Goal: Task Accomplishment & Management: Use online tool/utility

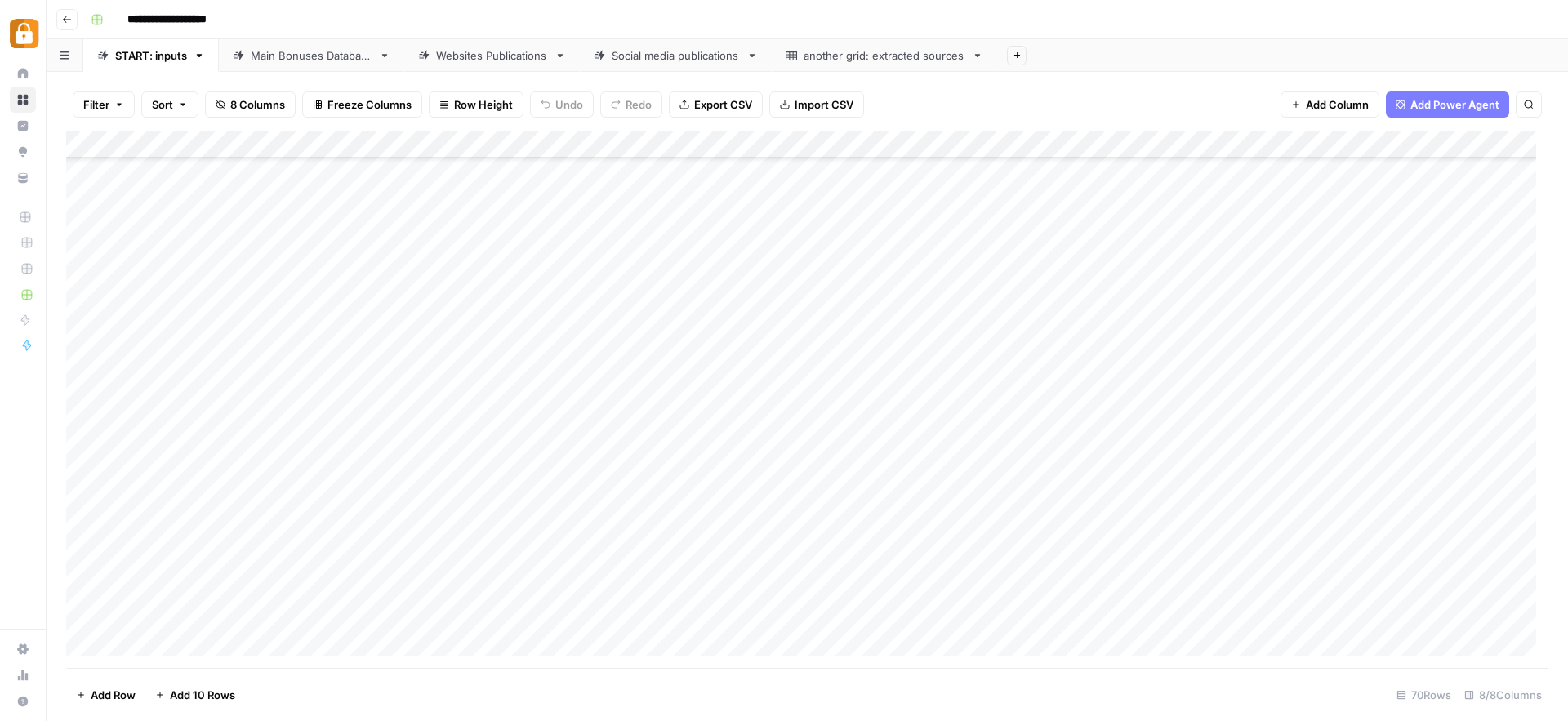
scroll to position [185, 0]
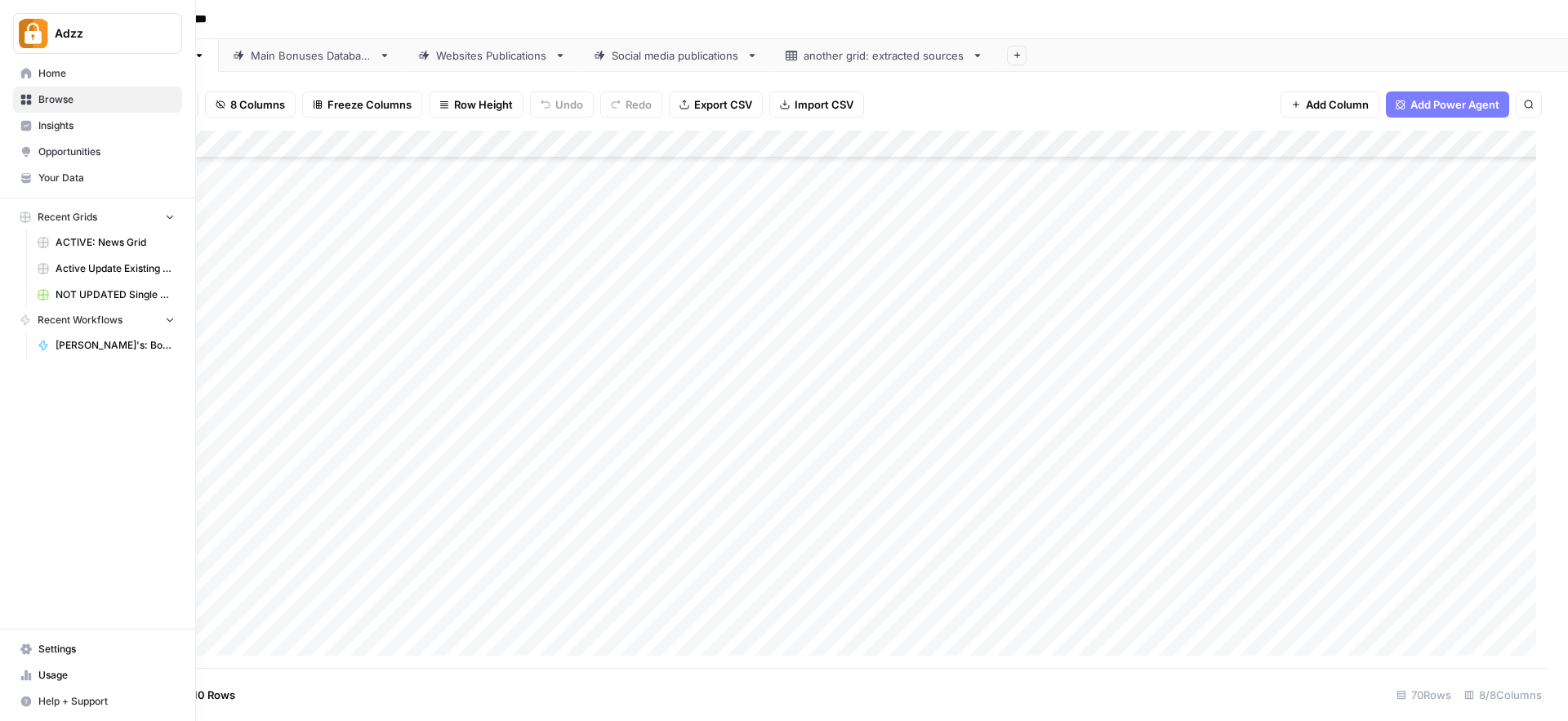
click at [65, 98] on span "Browse" at bounding box center [106, 100] width 136 height 14
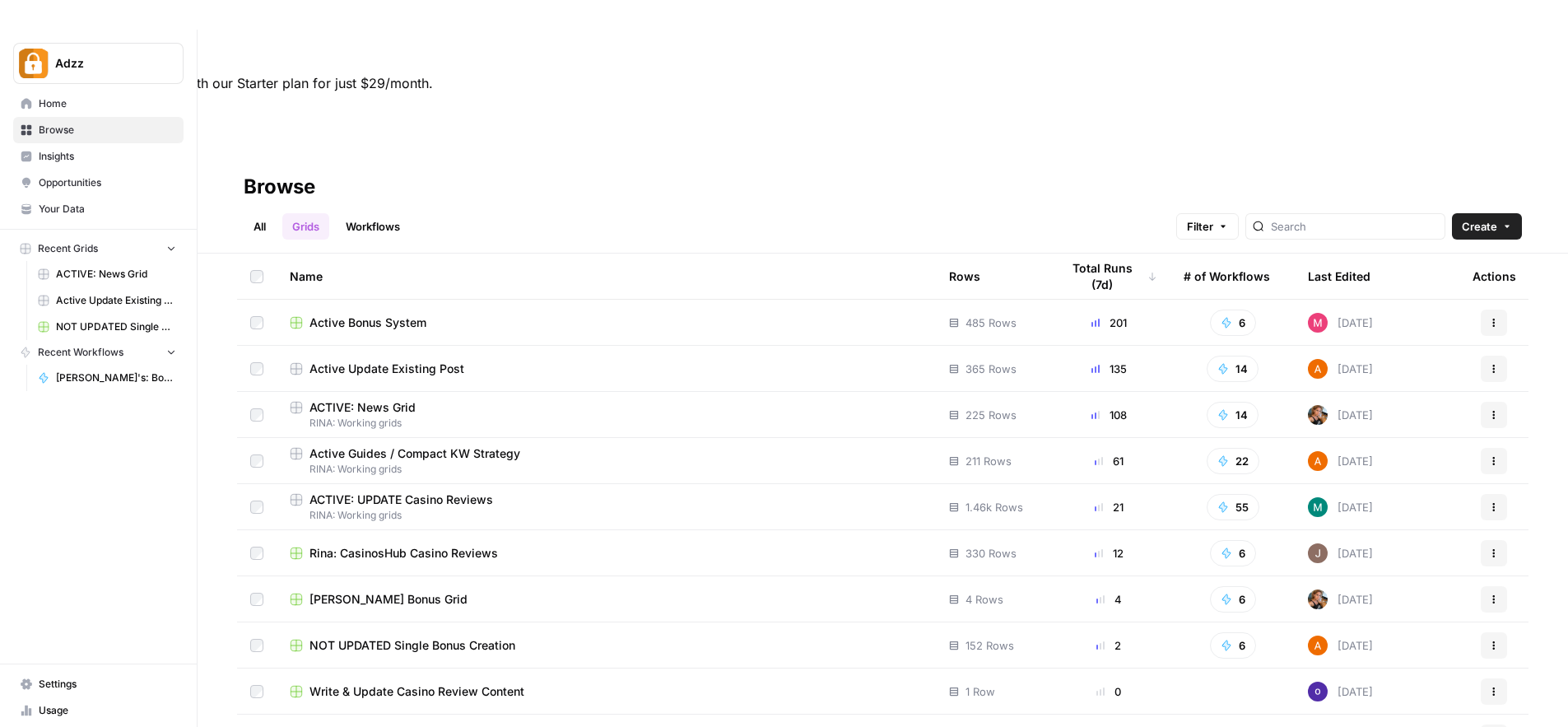
click at [522, 530] on td "Rina: CasinosHub Casino Reviews" at bounding box center [606, 553] width 659 height 45
click at [466, 545] on span "Rina: CasinosHub Casino Reviews" at bounding box center [404, 553] width 189 height 17
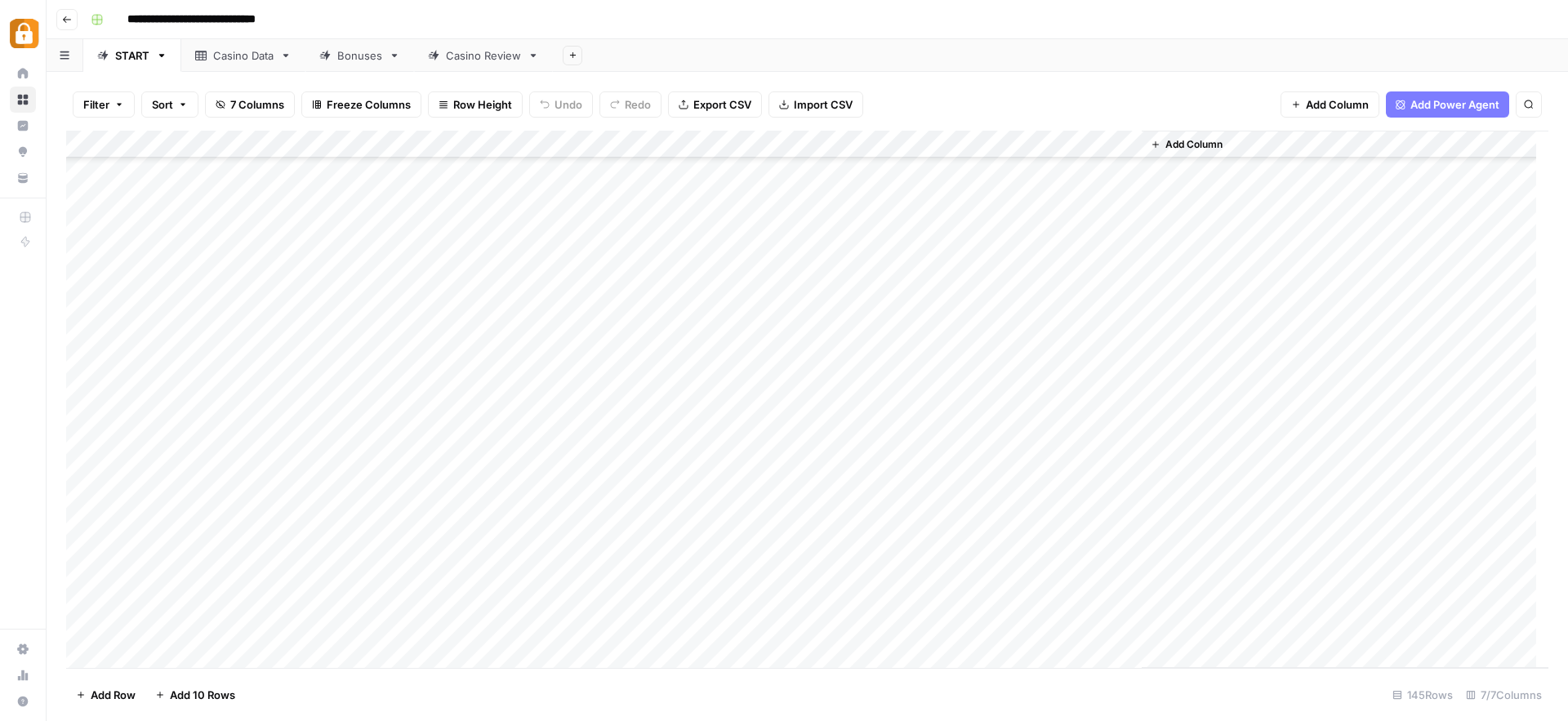
scroll to position [3543, 0]
click at [214, 604] on div "Add Column" at bounding box center [807, 399] width 1482 height 537
click at [627, 598] on div "Add Column" at bounding box center [807, 399] width 1482 height 537
click at [255, 57] on div "Casino Data" at bounding box center [243, 55] width 61 height 16
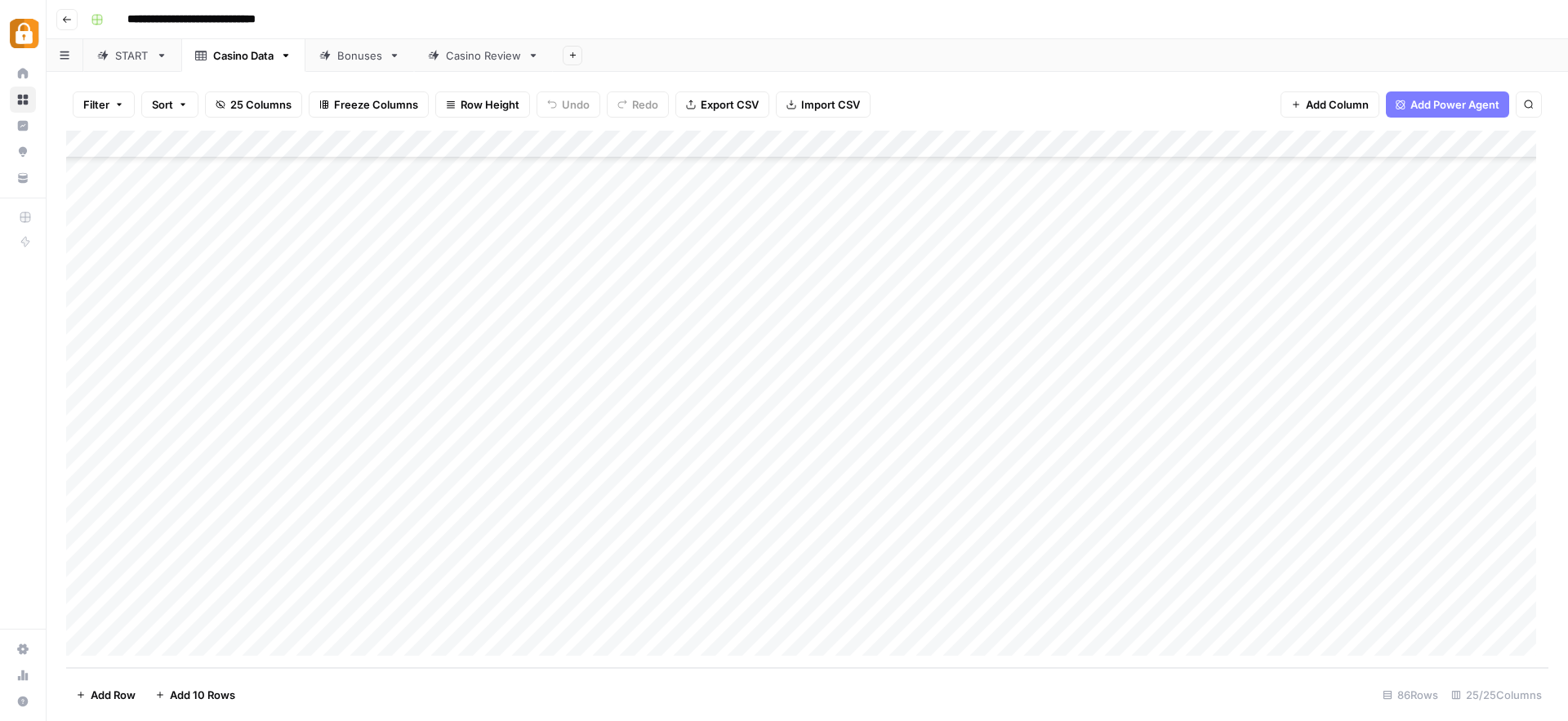
click at [214, 612] on div "Add Column" at bounding box center [807, 399] width 1482 height 537
drag, startPoint x: 214, startPoint y: 612, endPoint x: 164, endPoint y: 615, distance: 50.1
click at [164, 615] on textarea "**********" at bounding box center [253, 616] width 261 height 23
type textarea "*******"
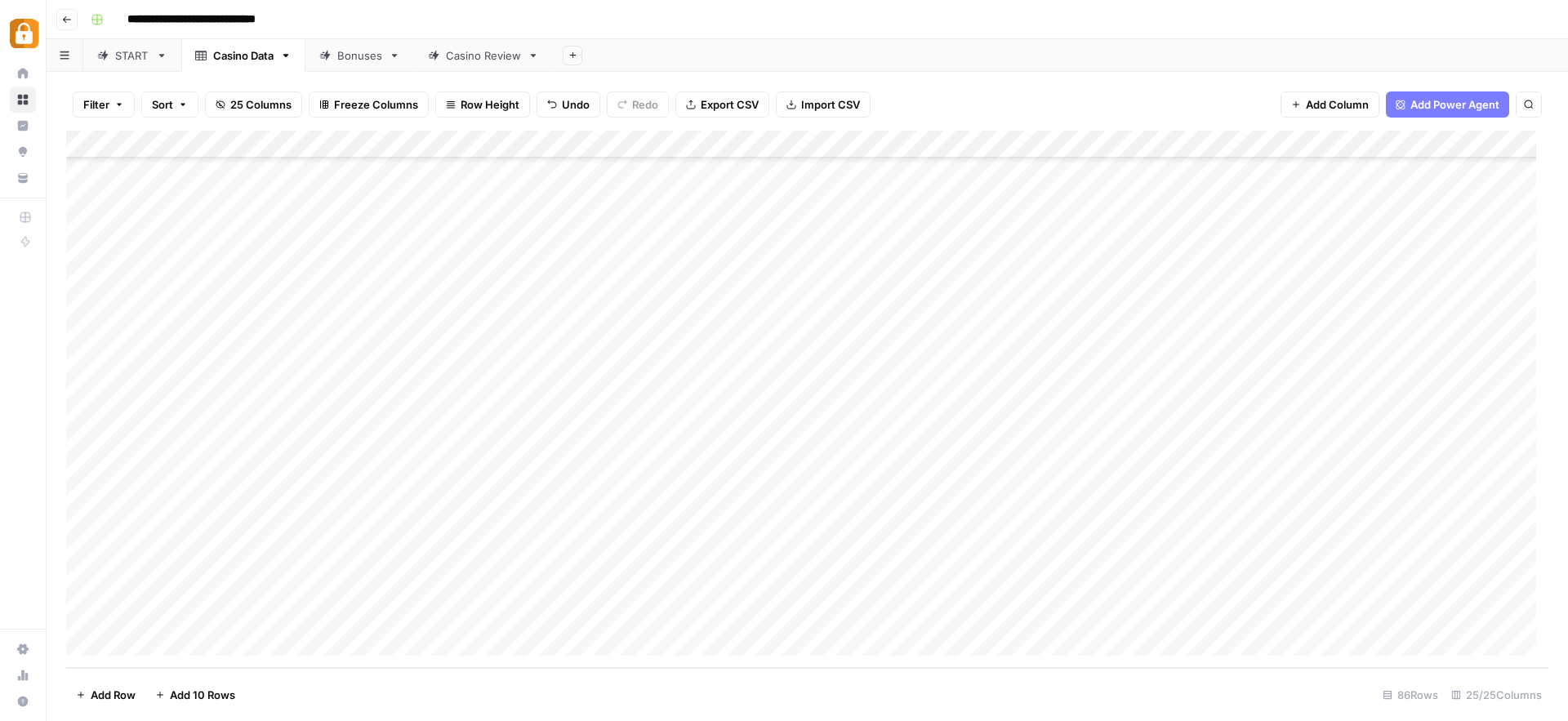
click at [612, 648] on div "Add Column" at bounding box center [807, 399] width 1482 height 537
click at [203, 584] on div "Add Column" at bounding box center [807, 399] width 1482 height 537
click at [182, 585] on div "Add Column" at bounding box center [807, 399] width 1482 height 537
click at [182, 585] on textarea "*******" at bounding box center [253, 589] width 261 height 23
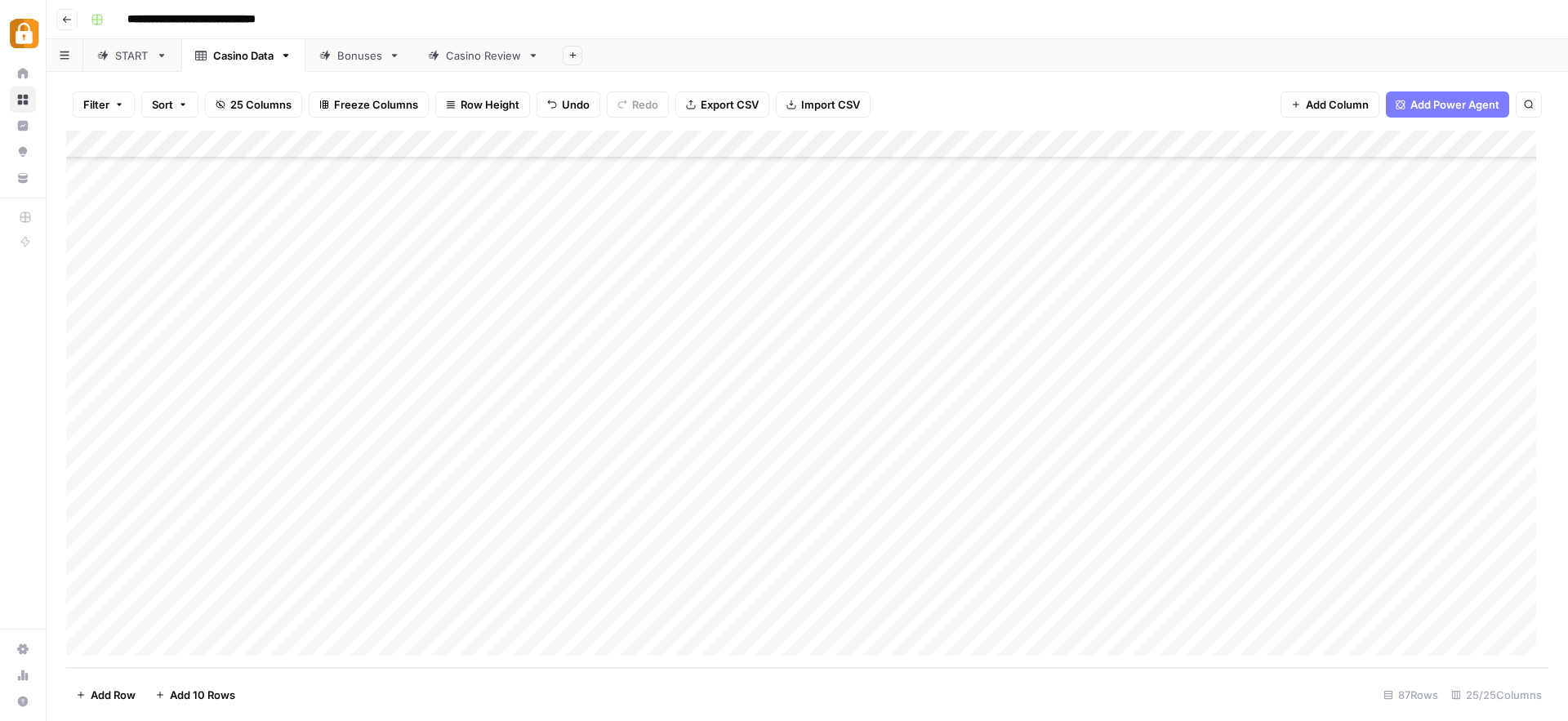
click at [344, 51] on div "Bonuses" at bounding box center [359, 55] width 44 height 16
click at [470, 56] on div "Casino Review" at bounding box center [483, 55] width 75 height 16
click at [133, 641] on div "Add Column" at bounding box center [807, 399] width 1482 height 537
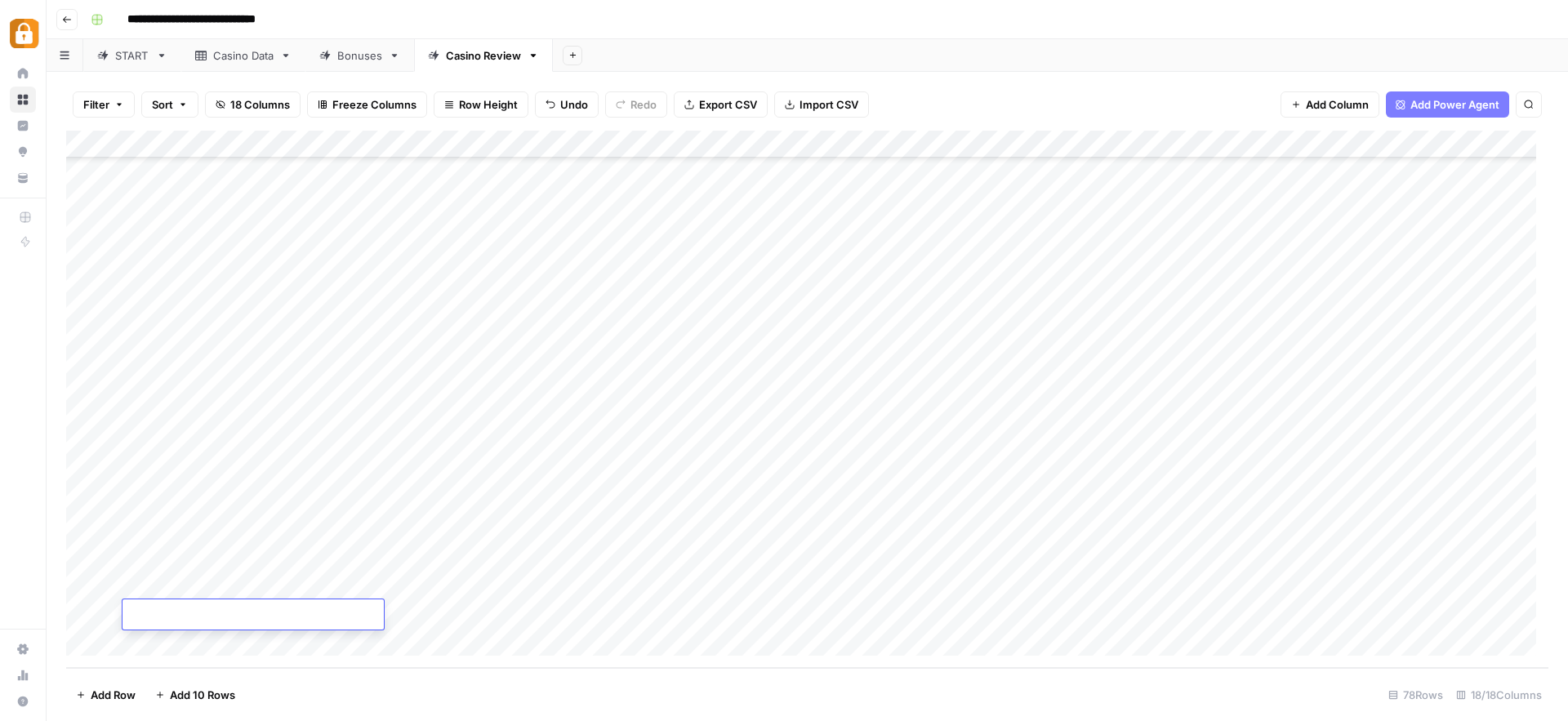
click at [400, 622] on div "Add Column" at bounding box center [807, 399] width 1482 height 537
click at [236, 588] on div "Add Column" at bounding box center [807, 399] width 1482 height 537
drag, startPoint x: 271, startPoint y: 598, endPoint x: 271, endPoint y: 610, distance: 12.0
click at [271, 610] on div "Add Column" at bounding box center [807, 399] width 1482 height 537
click at [559, 610] on div "Add Column" at bounding box center [807, 399] width 1482 height 537
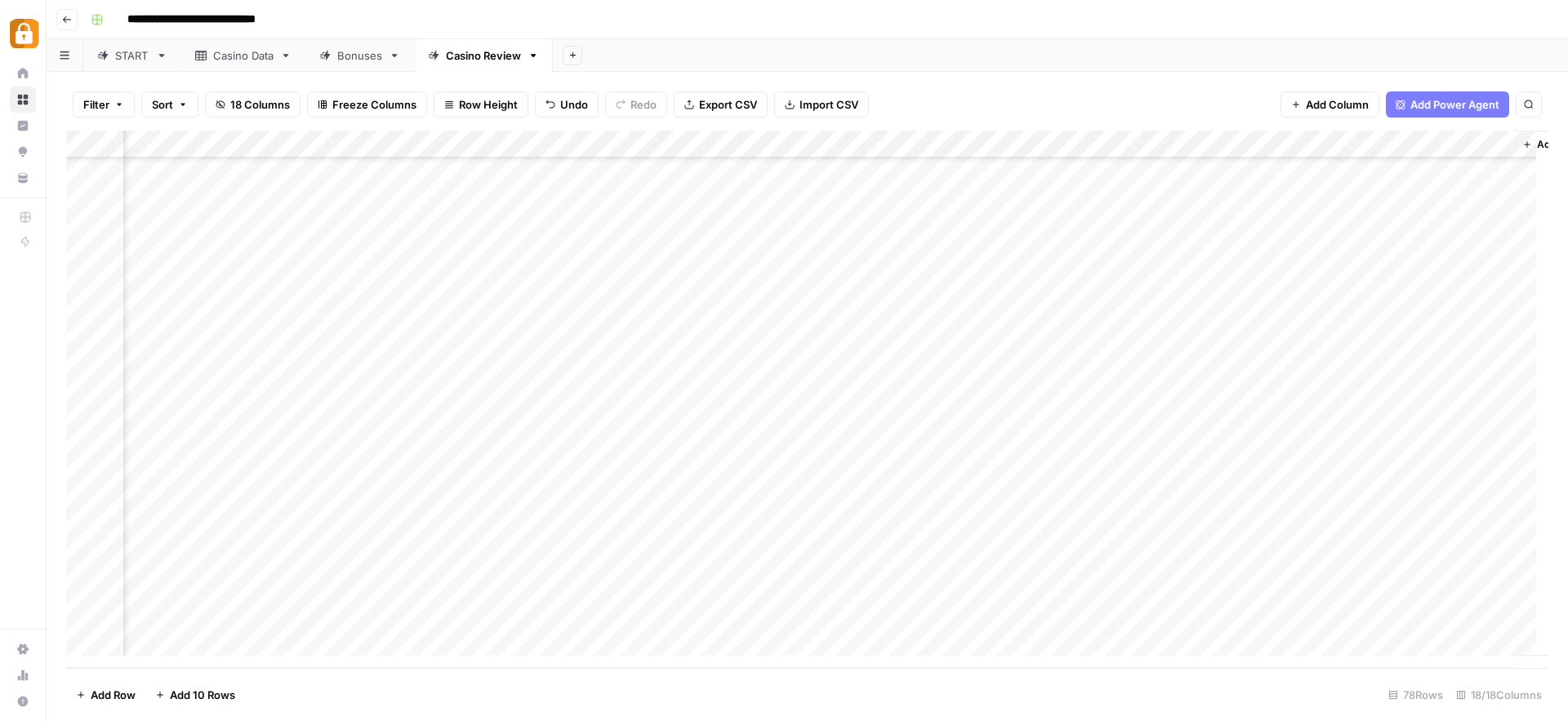
scroll to position [1695, 1905]
click at [1224, 615] on div "Add Column" at bounding box center [807, 399] width 1482 height 537
click at [246, 57] on div "Casino Data" at bounding box center [243, 55] width 61 height 16
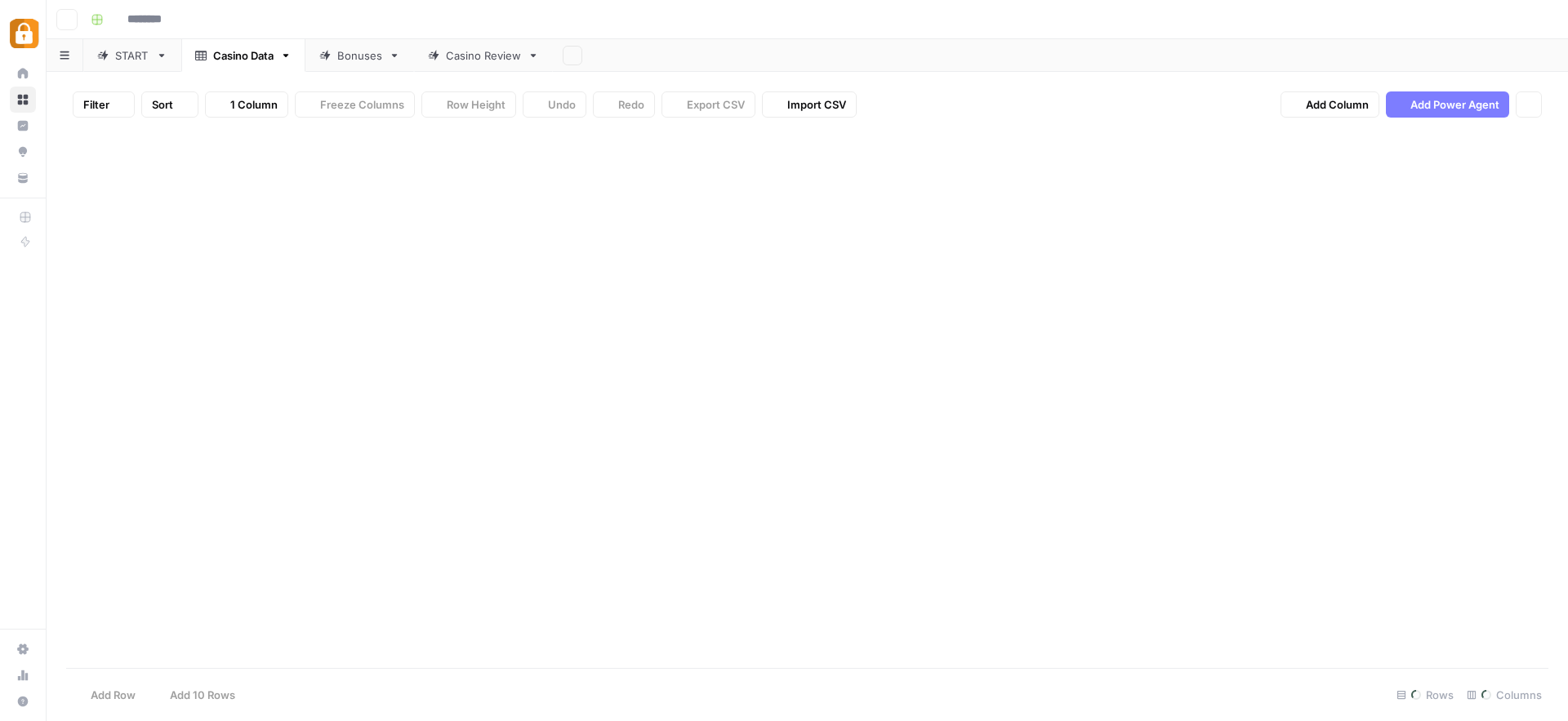
type input "**********"
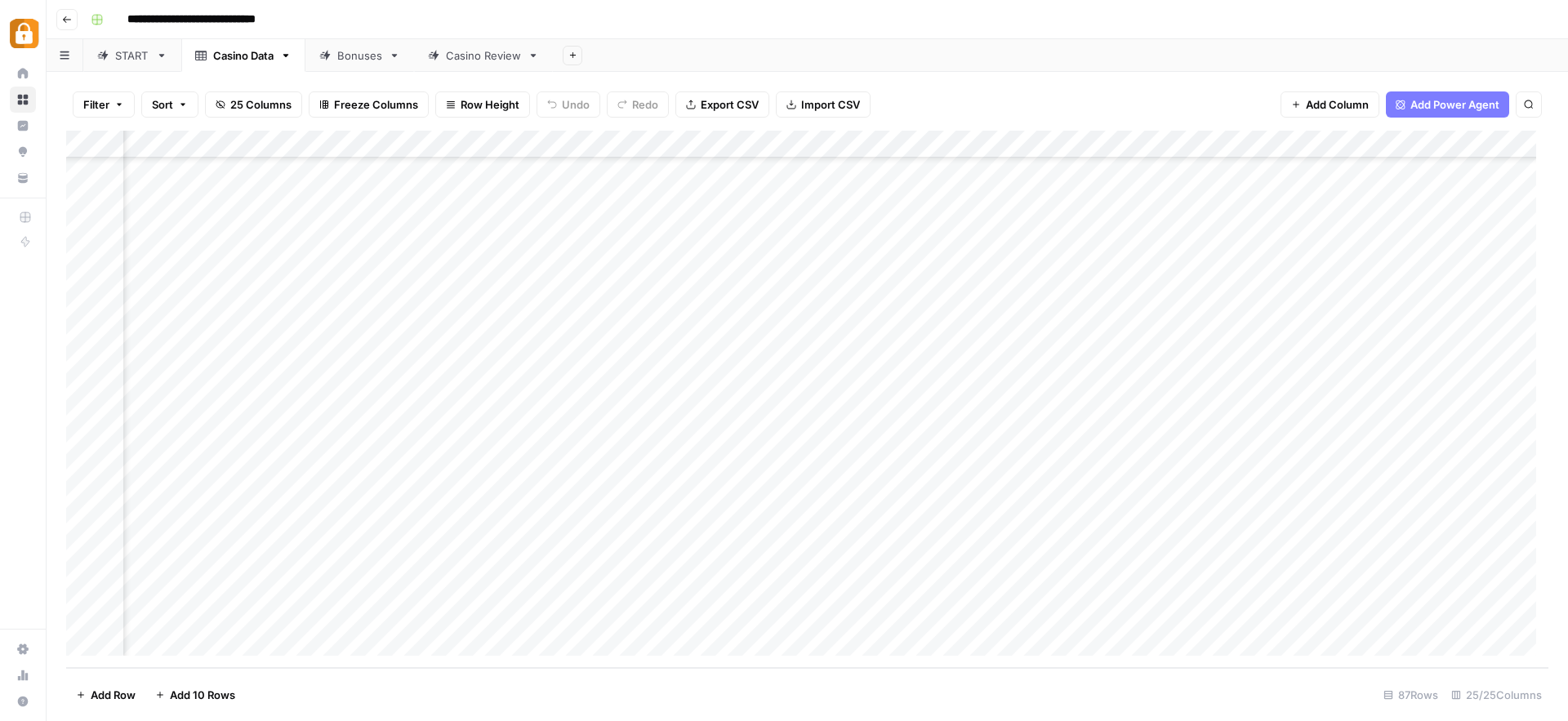
scroll to position [1945, 2357]
click at [1092, 589] on div "Add Column" at bounding box center [807, 399] width 1482 height 537
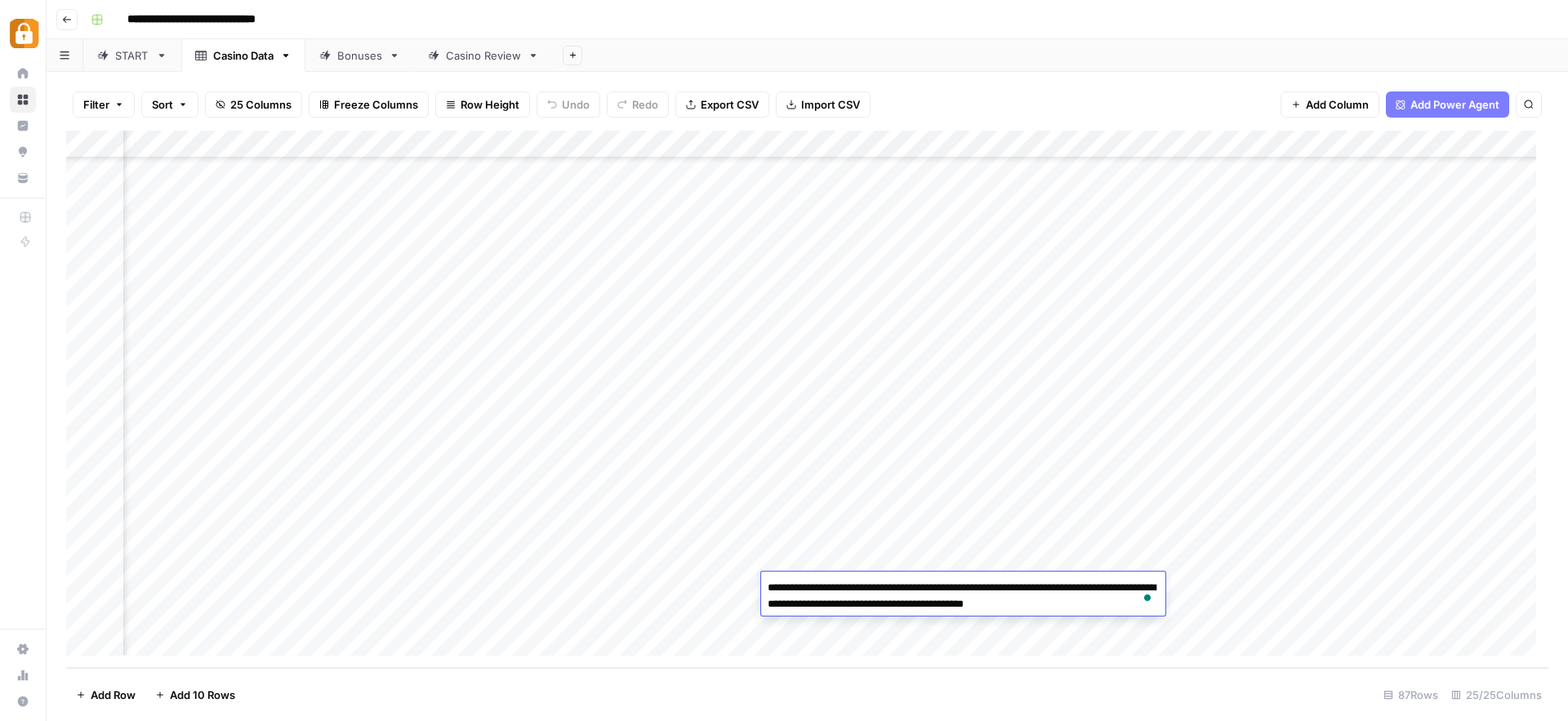
click at [1241, 534] on div "Add Column" at bounding box center [807, 399] width 1482 height 537
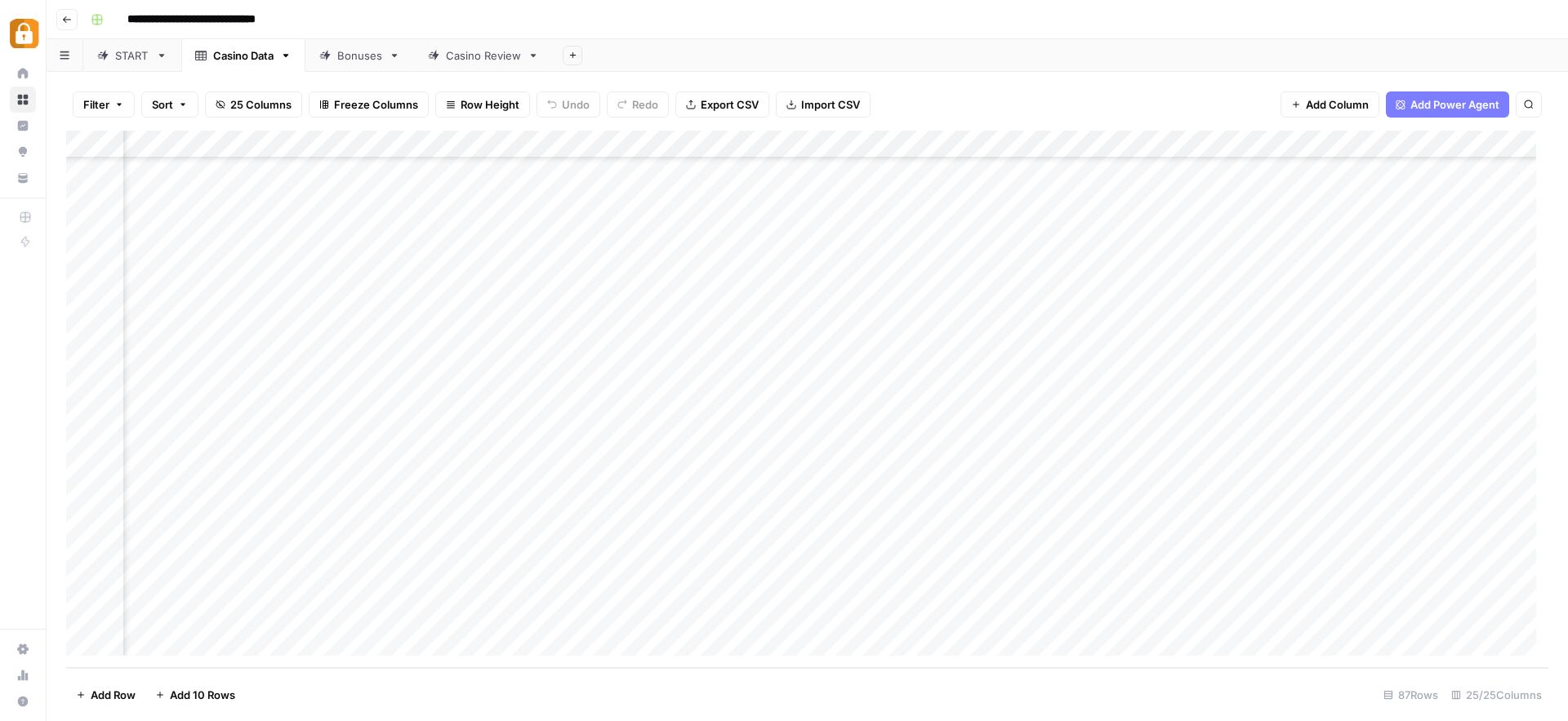
scroll to position [1945, 2811]
click at [918, 543] on div "Add Column" at bounding box center [807, 399] width 1482 height 537
click at [890, 589] on div "Add Column" at bounding box center [807, 399] width 1482 height 537
click at [1175, 583] on div "Add Column" at bounding box center [807, 399] width 1482 height 537
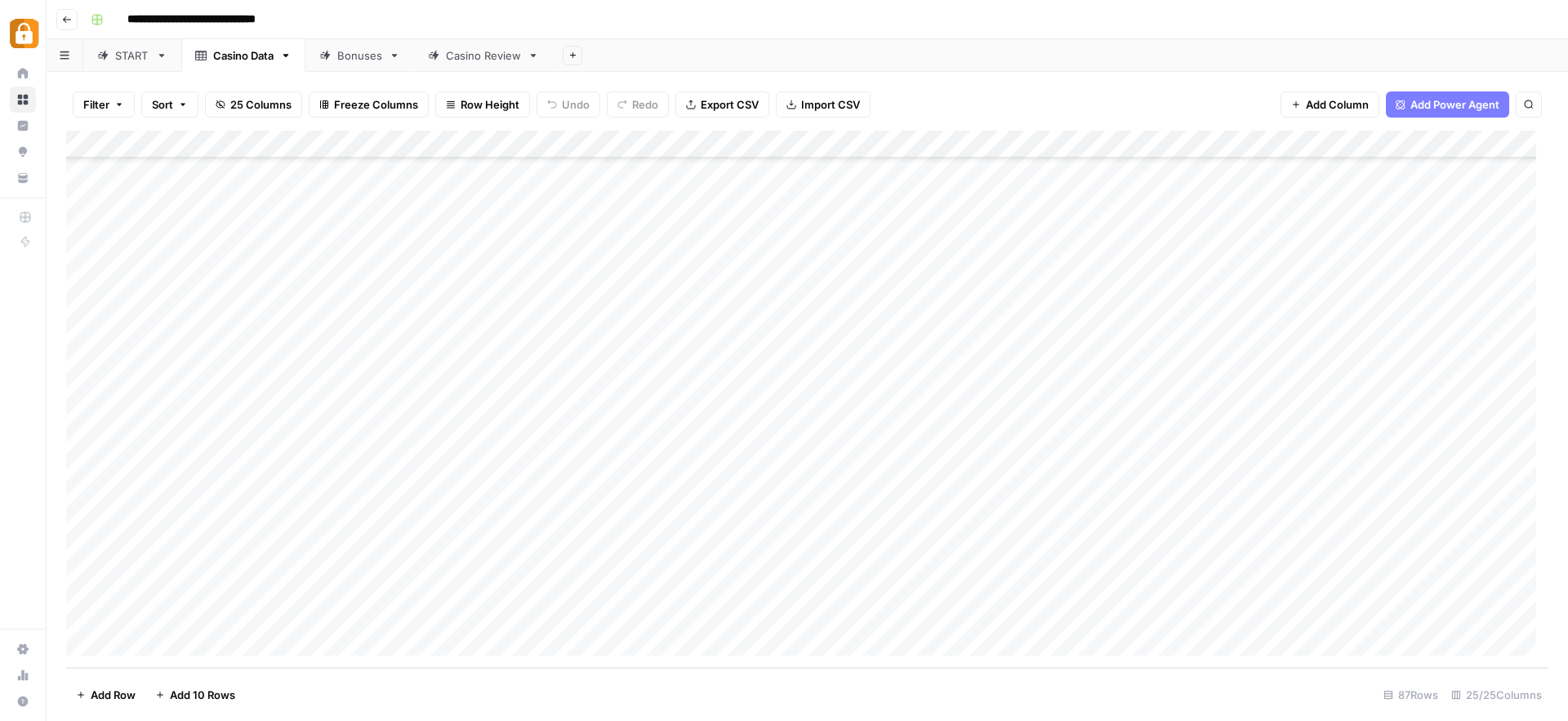
click at [128, 60] on div "START" at bounding box center [131, 55] width 34 height 16
click at [134, 652] on div "Add Column" at bounding box center [807, 399] width 1482 height 537
click at [140, 653] on div "Add Column" at bounding box center [807, 399] width 1482 height 537
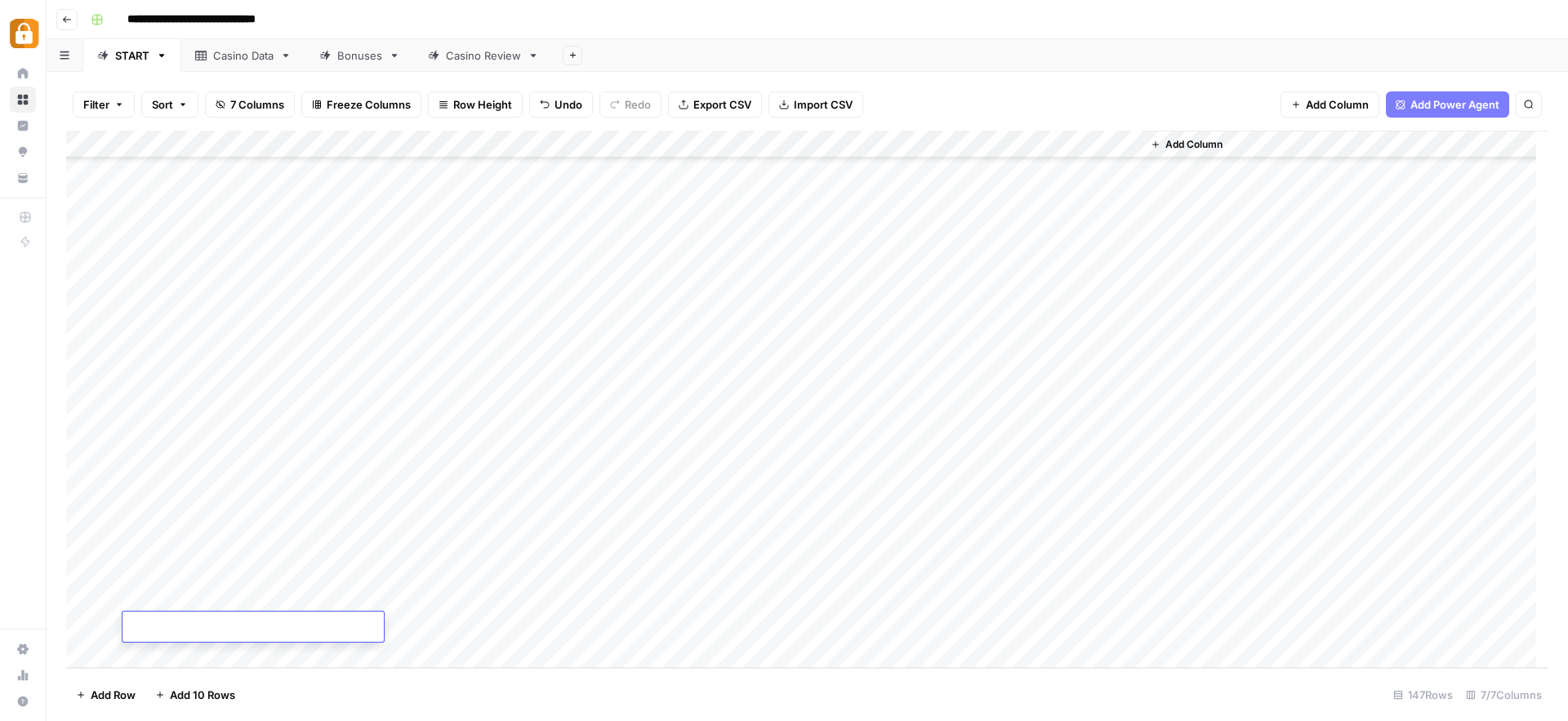
click at [140, 652] on div "Add Column" at bounding box center [807, 399] width 1482 height 537
click at [203, 551] on div "Add Column" at bounding box center [807, 399] width 1482 height 537
click at [619, 540] on div "Add Column" at bounding box center [807, 399] width 1482 height 537
click at [243, 573] on div "Add Column" at bounding box center [807, 399] width 1482 height 537
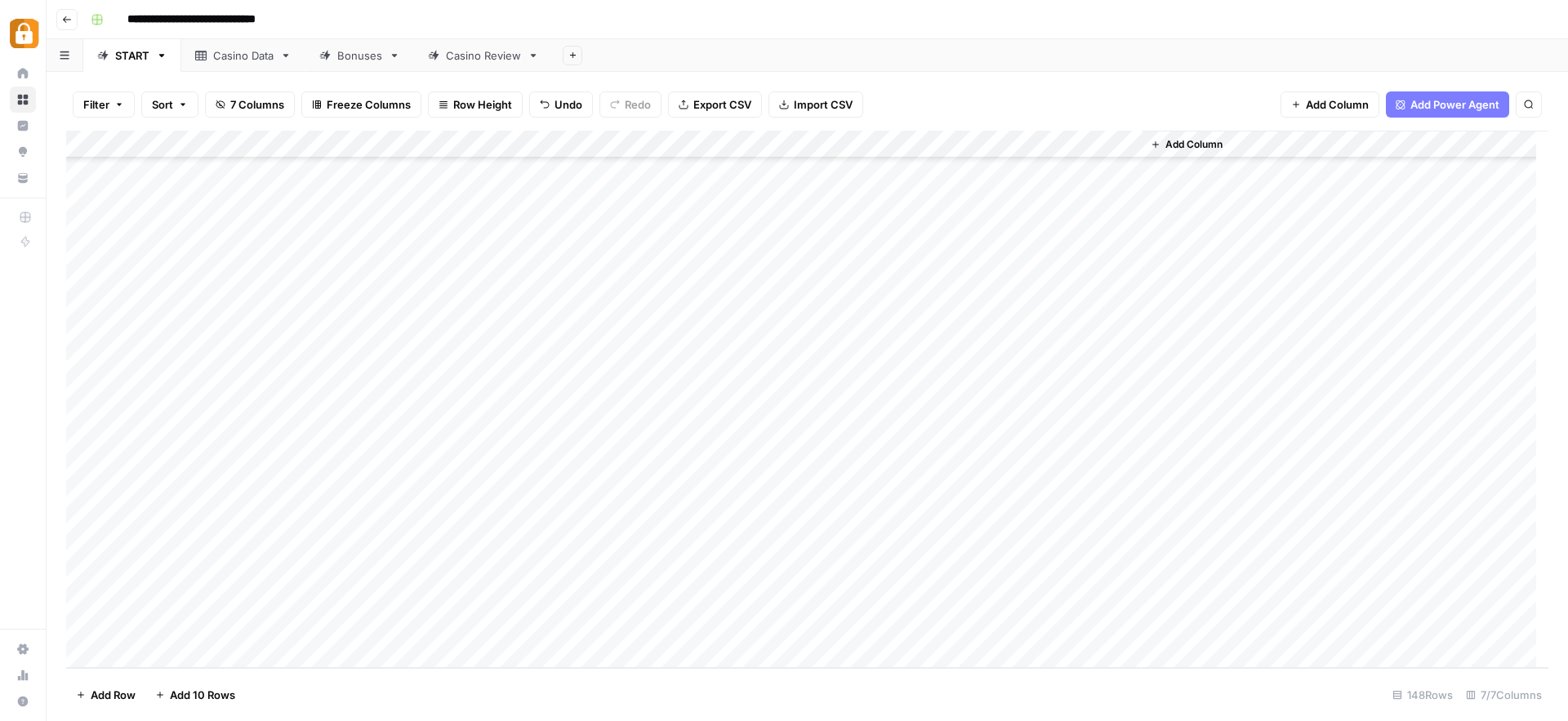
click at [628, 568] on div "Add Column" at bounding box center [807, 399] width 1482 height 537
click at [240, 56] on div "Casino Data" at bounding box center [243, 55] width 61 height 16
click at [229, 611] on div "Add Column" at bounding box center [807, 399] width 1482 height 537
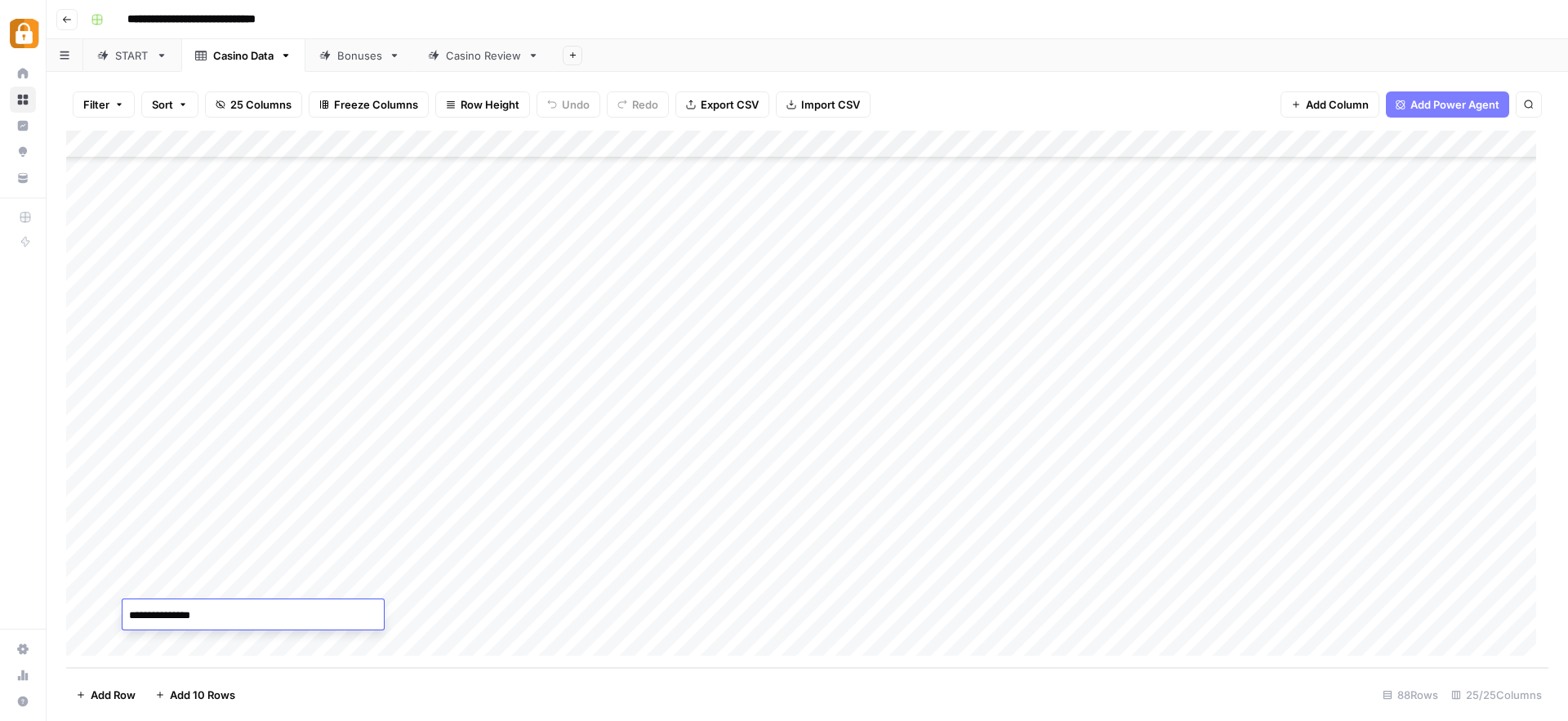
drag, startPoint x: 231, startPoint y: 612, endPoint x: 200, endPoint y: 649, distance: 48.3
click at [179, 614] on textarea "**********" at bounding box center [253, 616] width 261 height 23
type textarea "********"
click at [801, 620] on div "Add Column" at bounding box center [807, 399] width 1482 height 537
click at [467, 58] on div "Casino Review" at bounding box center [483, 55] width 75 height 16
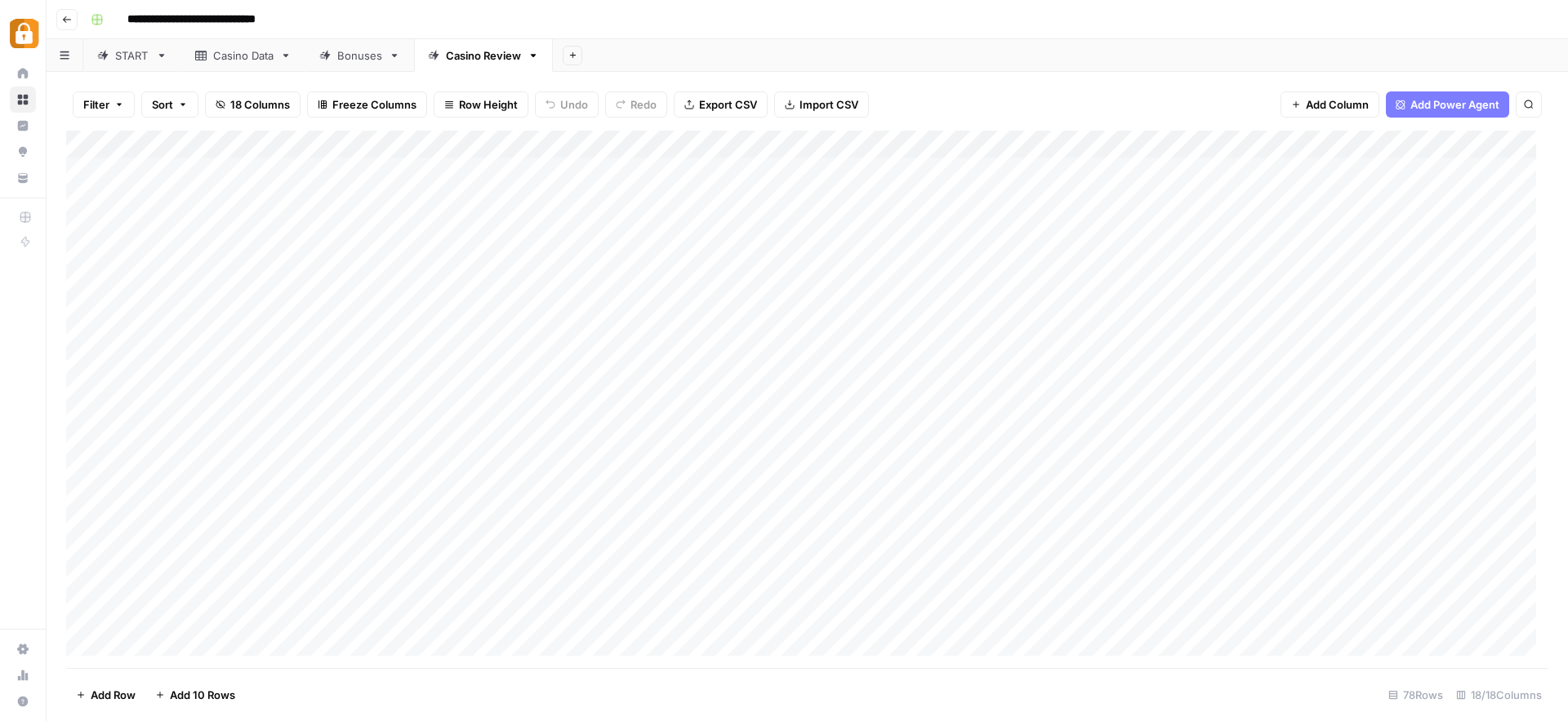
scroll to position [1695, 0]
click at [235, 65] on link "Casino Data" at bounding box center [243, 56] width 124 height 33
click at [128, 55] on div "START" at bounding box center [131, 55] width 34 height 16
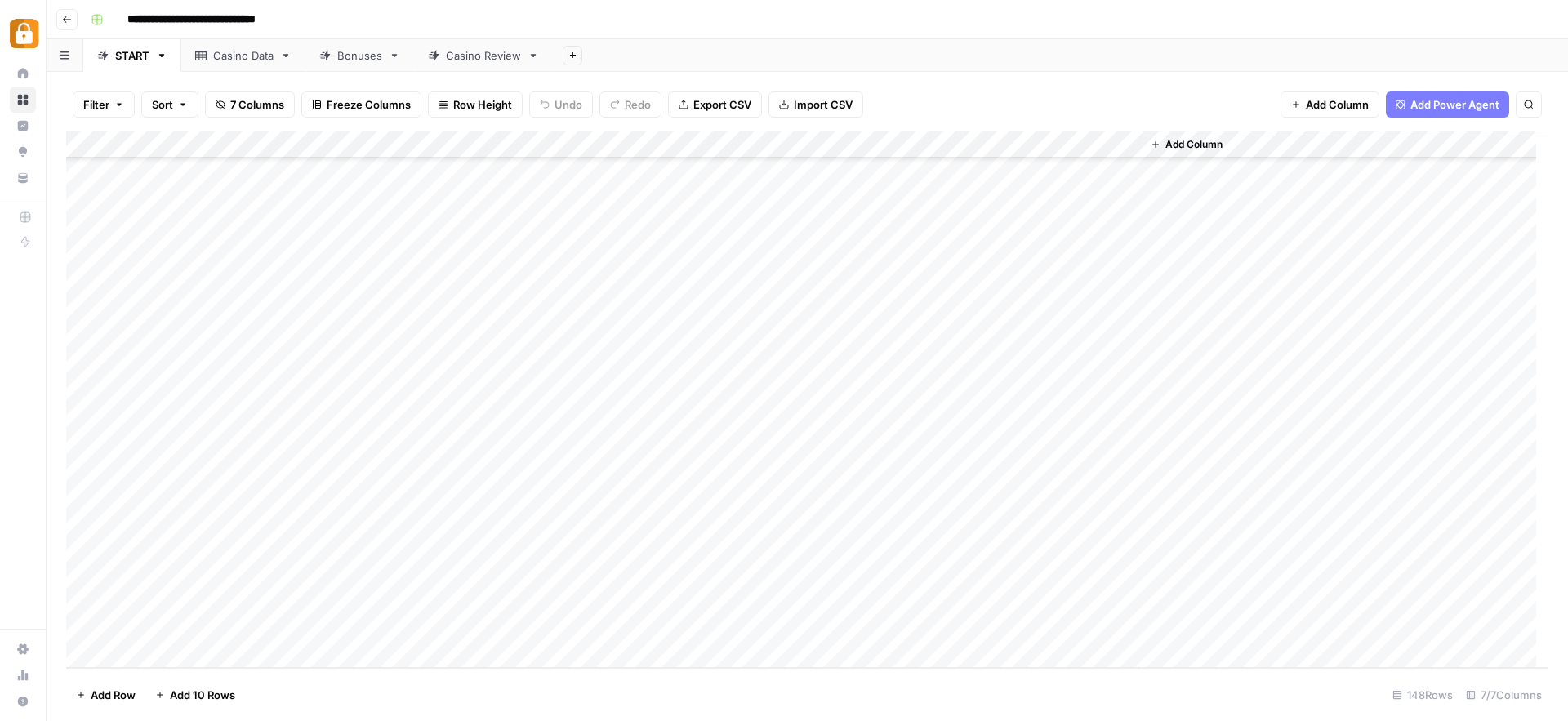
click at [195, 542] on div "Add Column" at bounding box center [807, 399] width 1482 height 537
click at [232, 55] on div "Casino Data" at bounding box center [243, 55] width 61 height 16
click at [190, 588] on div "Add Column" at bounding box center [807, 399] width 1482 height 537
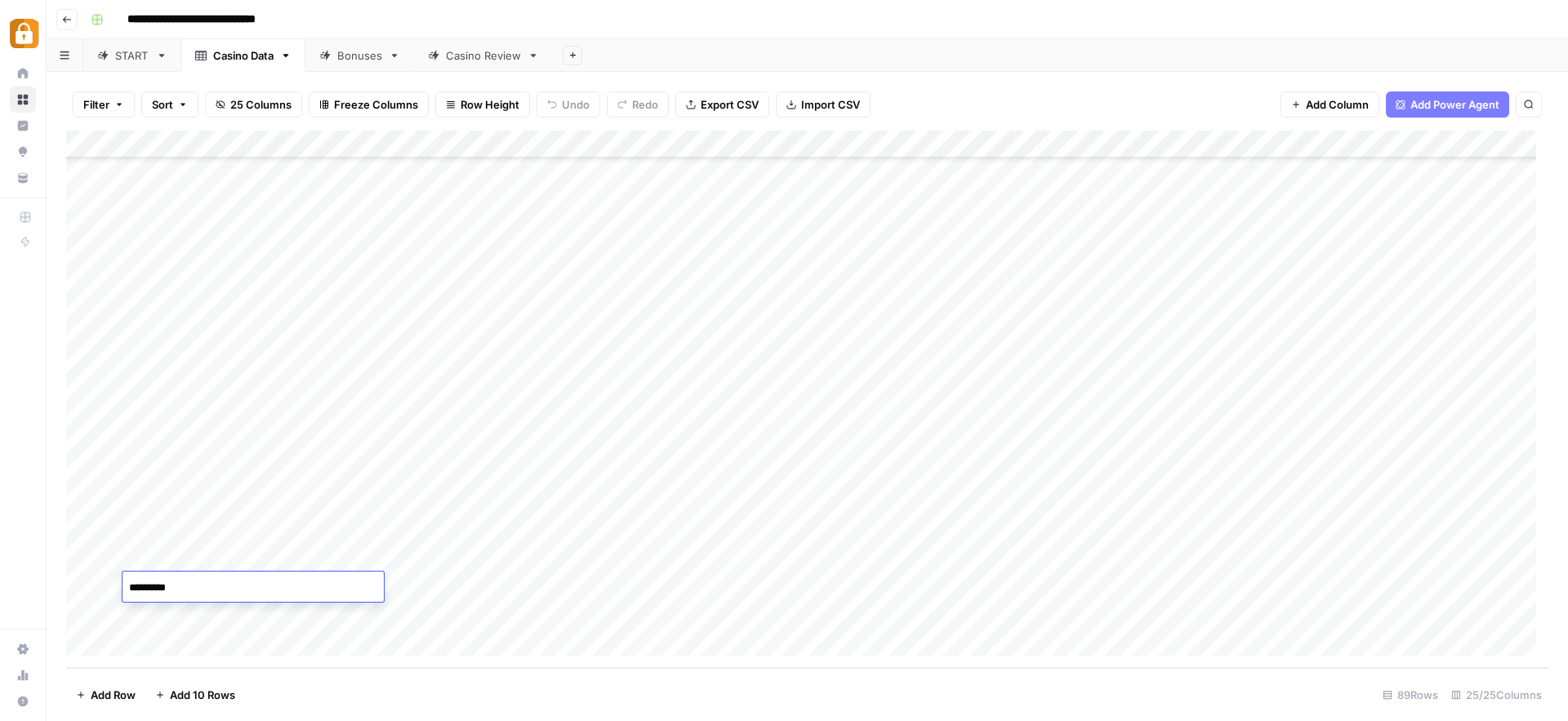
click at [190, 588] on textarea "********" at bounding box center [253, 589] width 261 height 23
click at [468, 59] on div "Casino Review" at bounding box center [483, 55] width 75 height 16
click at [141, 643] on div "Add Column" at bounding box center [807, 399] width 1482 height 537
click at [142, 643] on div "Add Column" at bounding box center [807, 399] width 1482 height 537
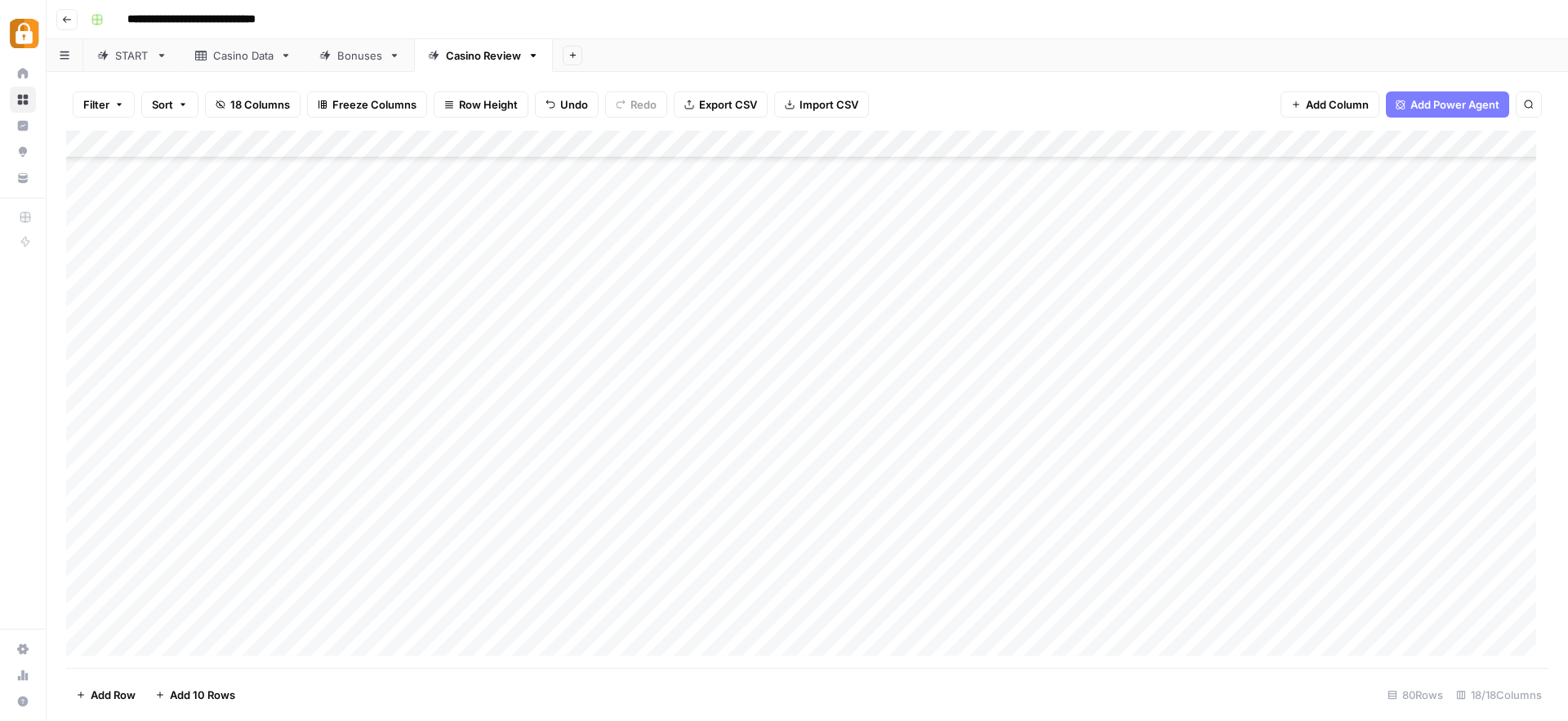
scroll to position [1750, 0]
click at [322, 588] on div "Add Column" at bounding box center [807, 399] width 1482 height 537
click at [225, 557] on div "Add Column" at bounding box center [807, 399] width 1482 height 537
drag, startPoint x: 270, startPoint y: 571, endPoint x: 266, endPoint y: 584, distance: 13.6
click at [266, 584] on div "Add Column" at bounding box center [807, 399] width 1482 height 537
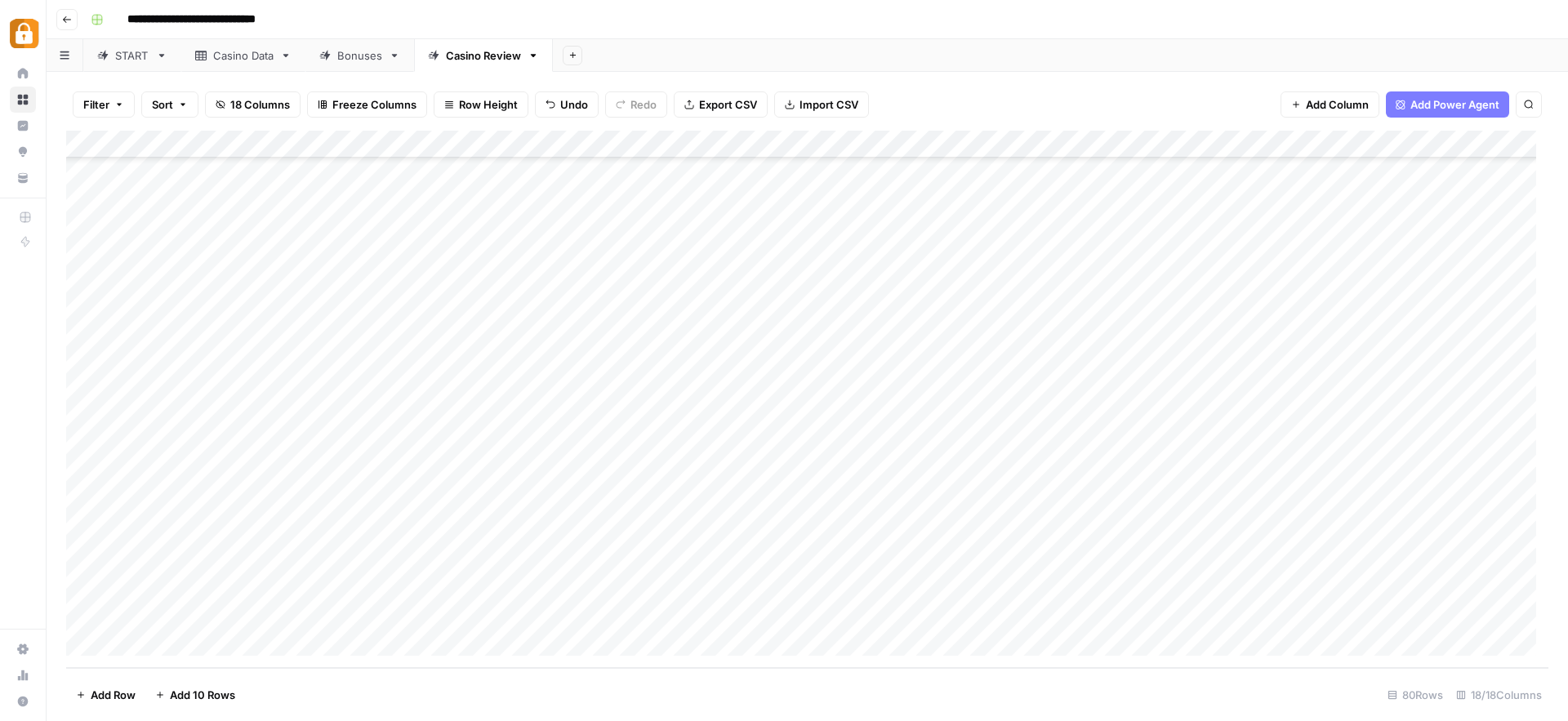
click at [560, 587] on div "Add Column" at bounding box center [807, 399] width 1482 height 537
click at [129, 60] on div "START" at bounding box center [131, 55] width 34 height 16
click at [243, 61] on div "Casino Data" at bounding box center [243, 55] width 61 height 16
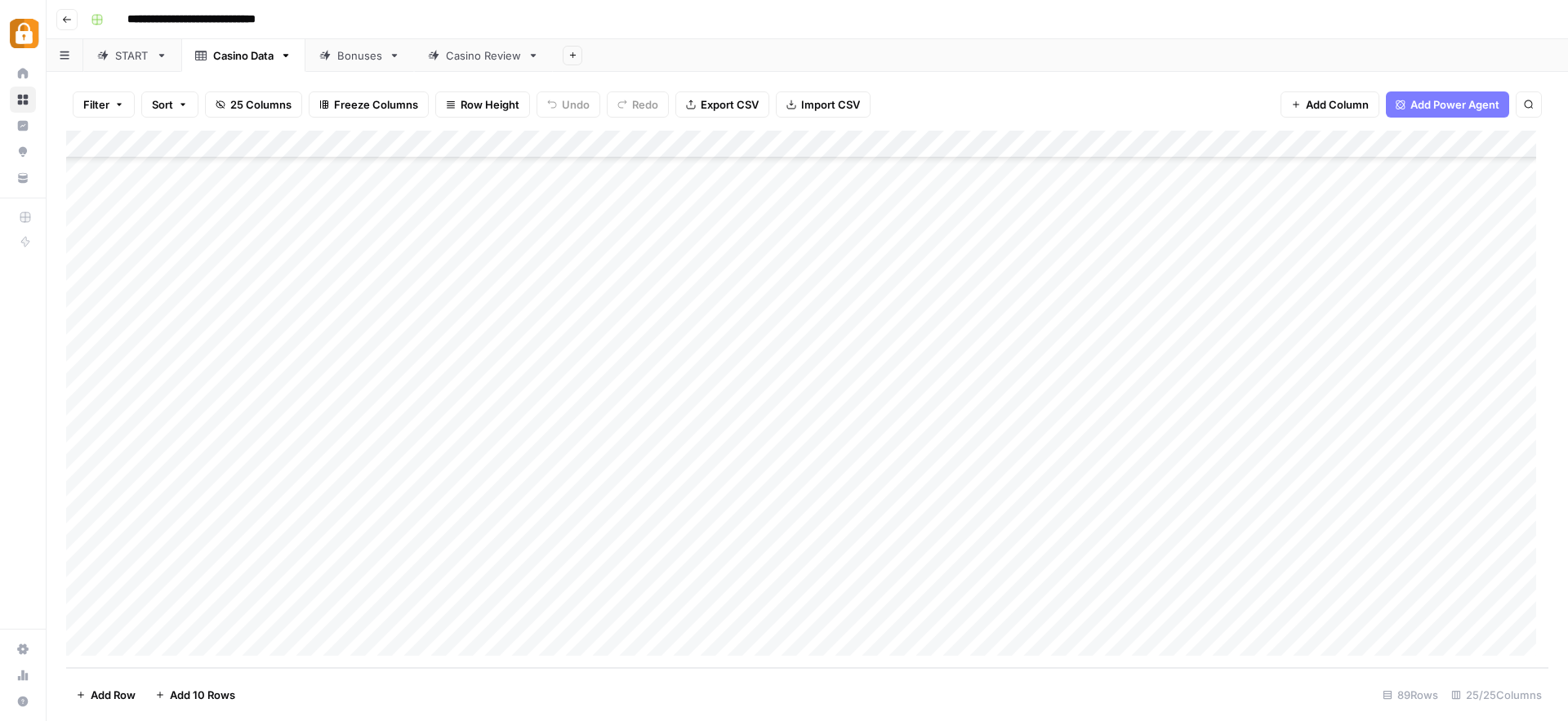
click at [221, 617] on div "Add Column" at bounding box center [807, 399] width 1482 height 537
drag, startPoint x: 232, startPoint y: 615, endPoint x: 190, endPoint y: 613, distance: 42.0
click at [190, 613] on textarea "**********" at bounding box center [253, 616] width 261 height 23
type textarea "**********"
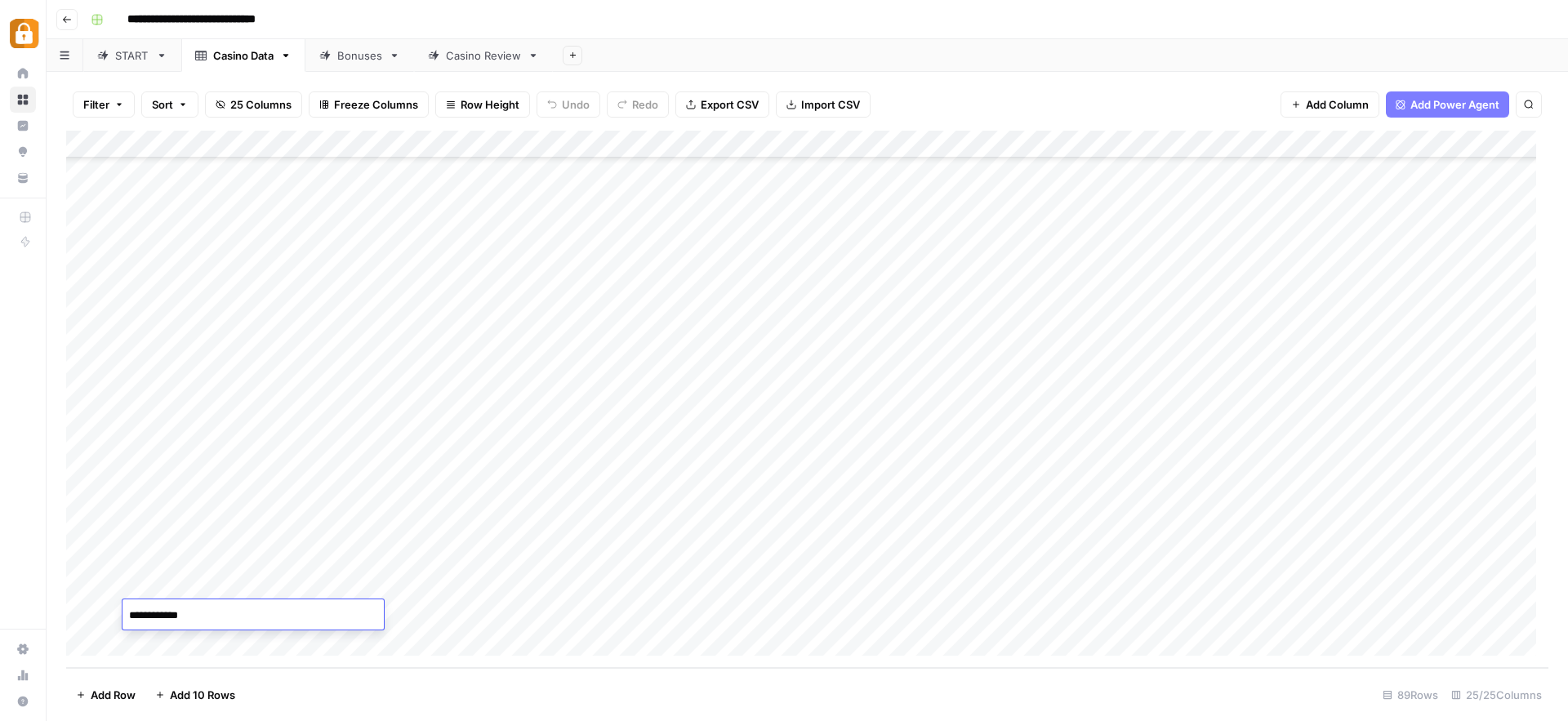
click at [196, 614] on textarea "**********" at bounding box center [253, 616] width 261 height 23
click at [617, 617] on div "Add Column" at bounding box center [807, 399] width 1482 height 537
click at [453, 54] on div "Casino Review" at bounding box center [483, 55] width 75 height 16
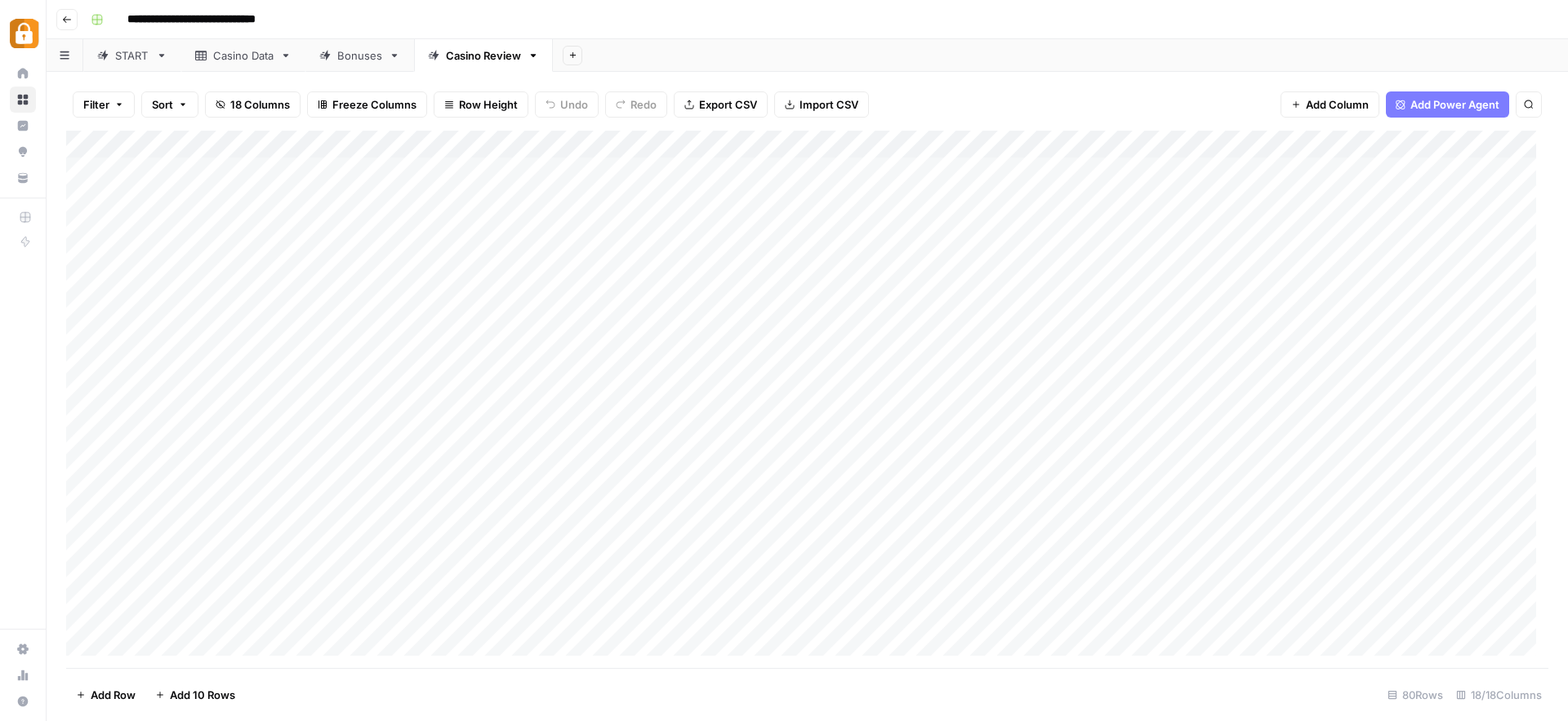
scroll to position [1750, 0]
click at [334, 613] on div "Add Column" at bounding box center [807, 399] width 1482 height 537
click at [244, 591] on div "Add Column" at bounding box center [807, 399] width 1482 height 537
drag, startPoint x: 270, startPoint y: 599, endPoint x: 267, endPoint y: 610, distance: 11.4
click at [267, 610] on div "Add Column" at bounding box center [807, 399] width 1482 height 537
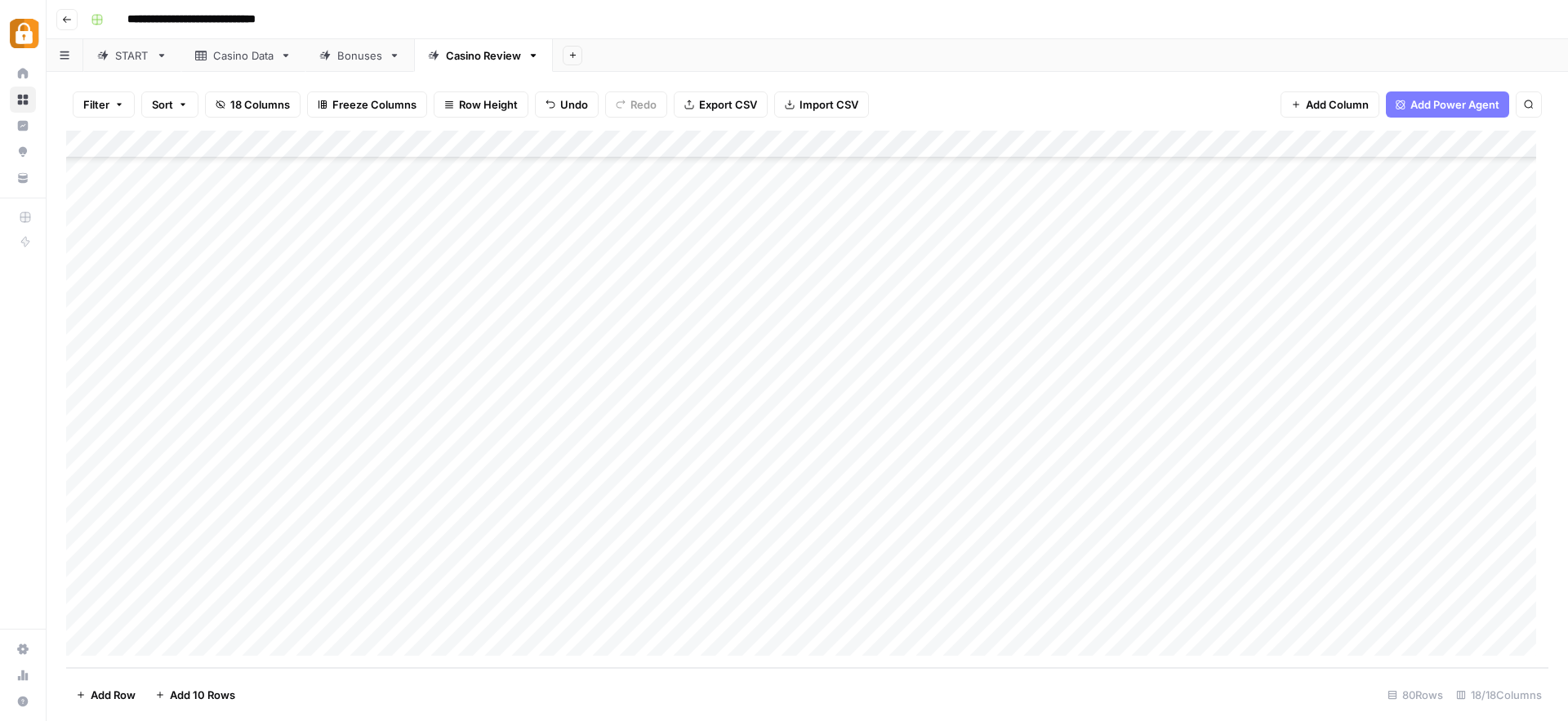
click at [556, 616] on div "Add Column" at bounding box center [807, 399] width 1482 height 537
click at [129, 55] on div "START" at bounding box center [131, 55] width 34 height 16
click at [198, 603] on div "Add Column" at bounding box center [807, 399] width 1482 height 537
click at [625, 593] on div "Add Column" at bounding box center [807, 399] width 1482 height 537
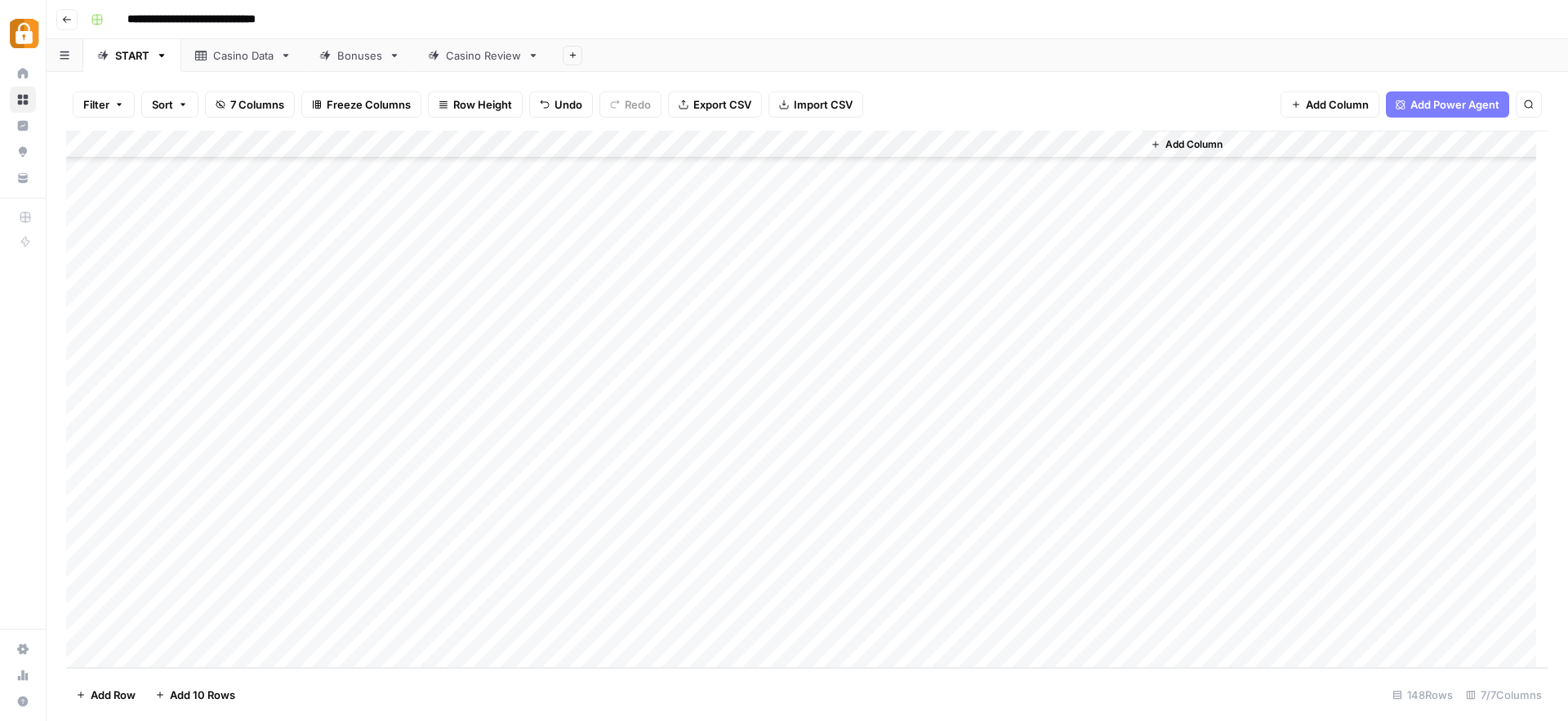
click at [236, 59] on div "Casino Data" at bounding box center [243, 55] width 61 height 16
click at [475, 51] on div "Casino Review" at bounding box center [483, 55] width 75 height 16
click at [131, 59] on div "START" at bounding box center [131, 55] width 34 height 16
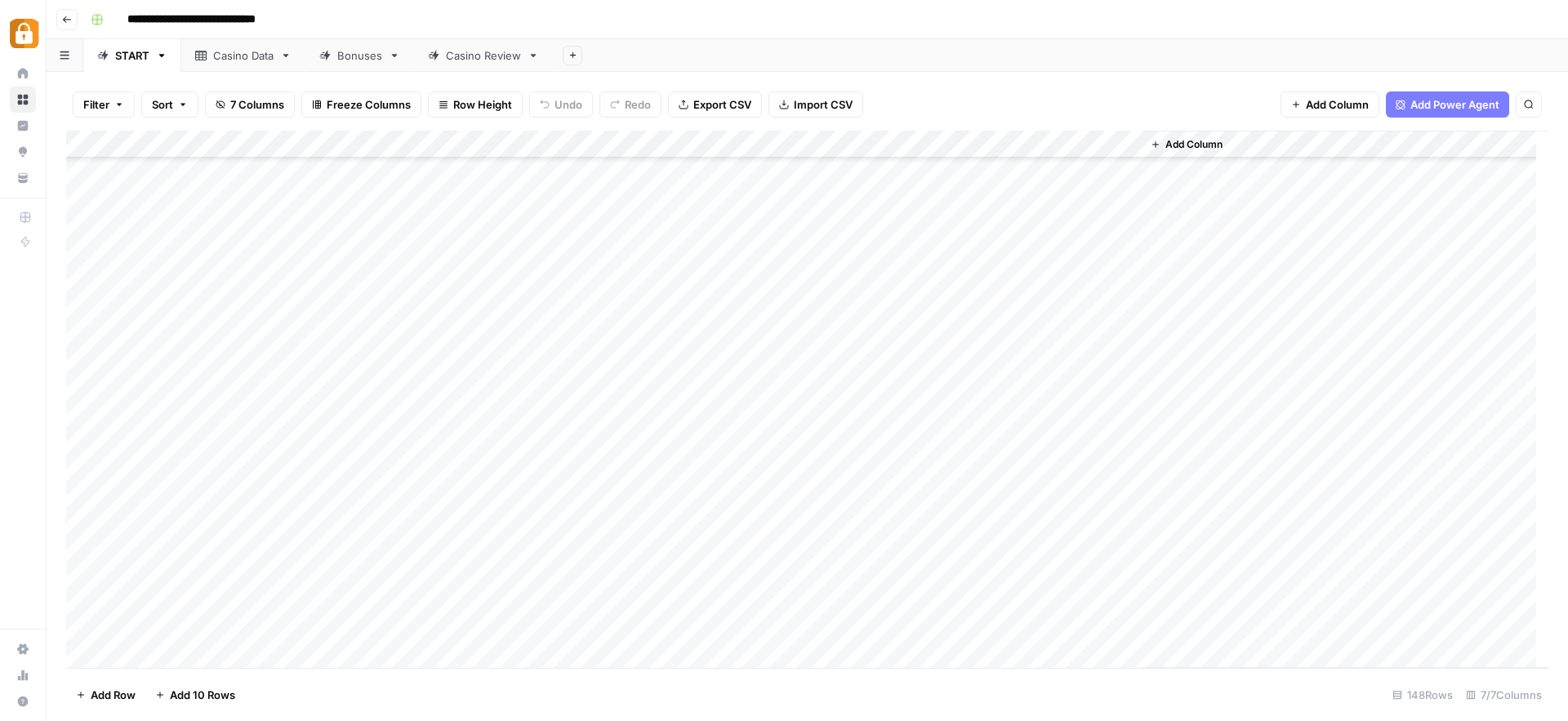
scroll to position [3626, 0]
click at [239, 61] on div "Casino Data" at bounding box center [243, 55] width 61 height 16
click at [233, 611] on div "Add Column" at bounding box center [807, 399] width 1482 height 537
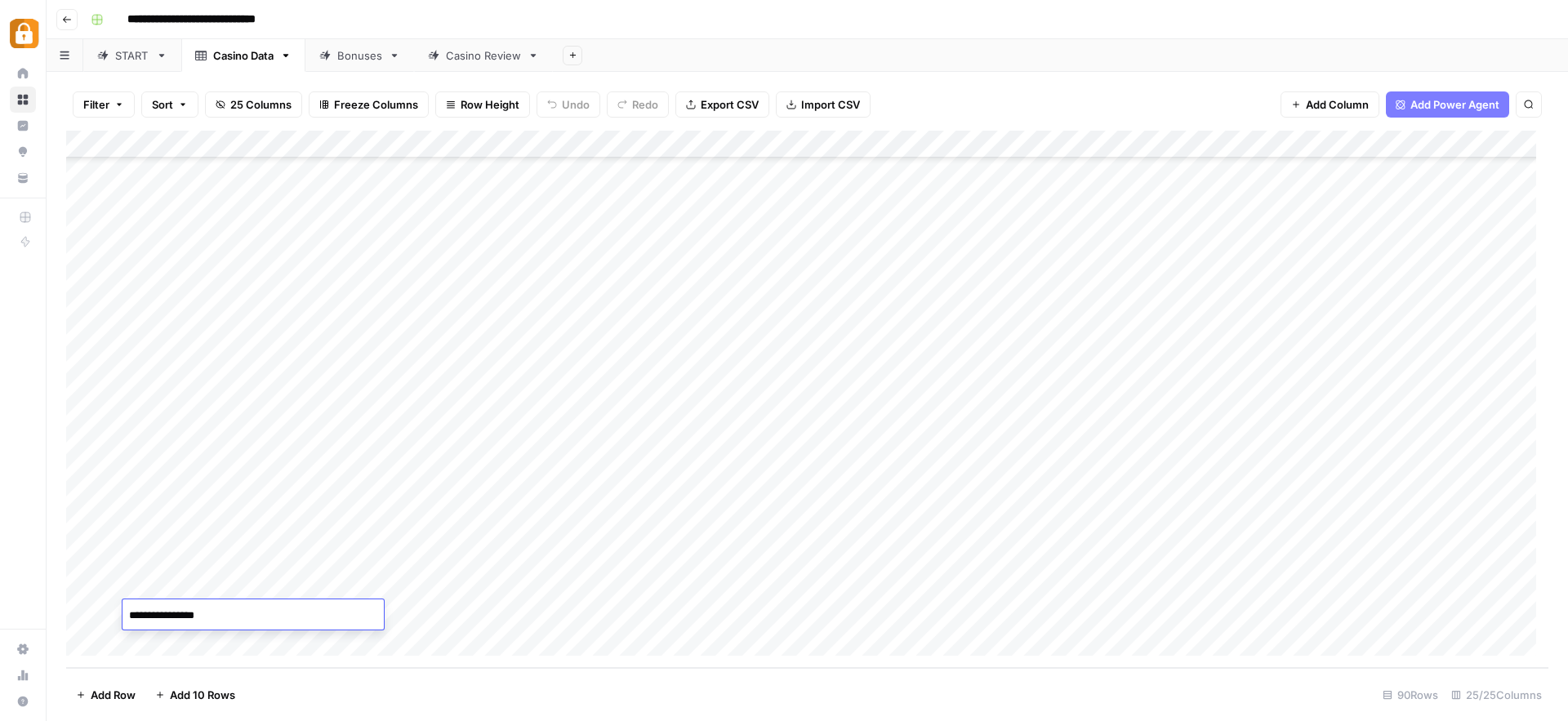
drag, startPoint x: 236, startPoint y: 613, endPoint x: 184, endPoint y: 618, distance: 52.2
click at [186, 616] on textarea "**********" at bounding box center [253, 616] width 261 height 23
type textarea "*********"
click at [769, 618] on div "Add Column" at bounding box center [807, 399] width 1482 height 537
click at [477, 66] on link "Casino Review" at bounding box center [483, 56] width 139 height 33
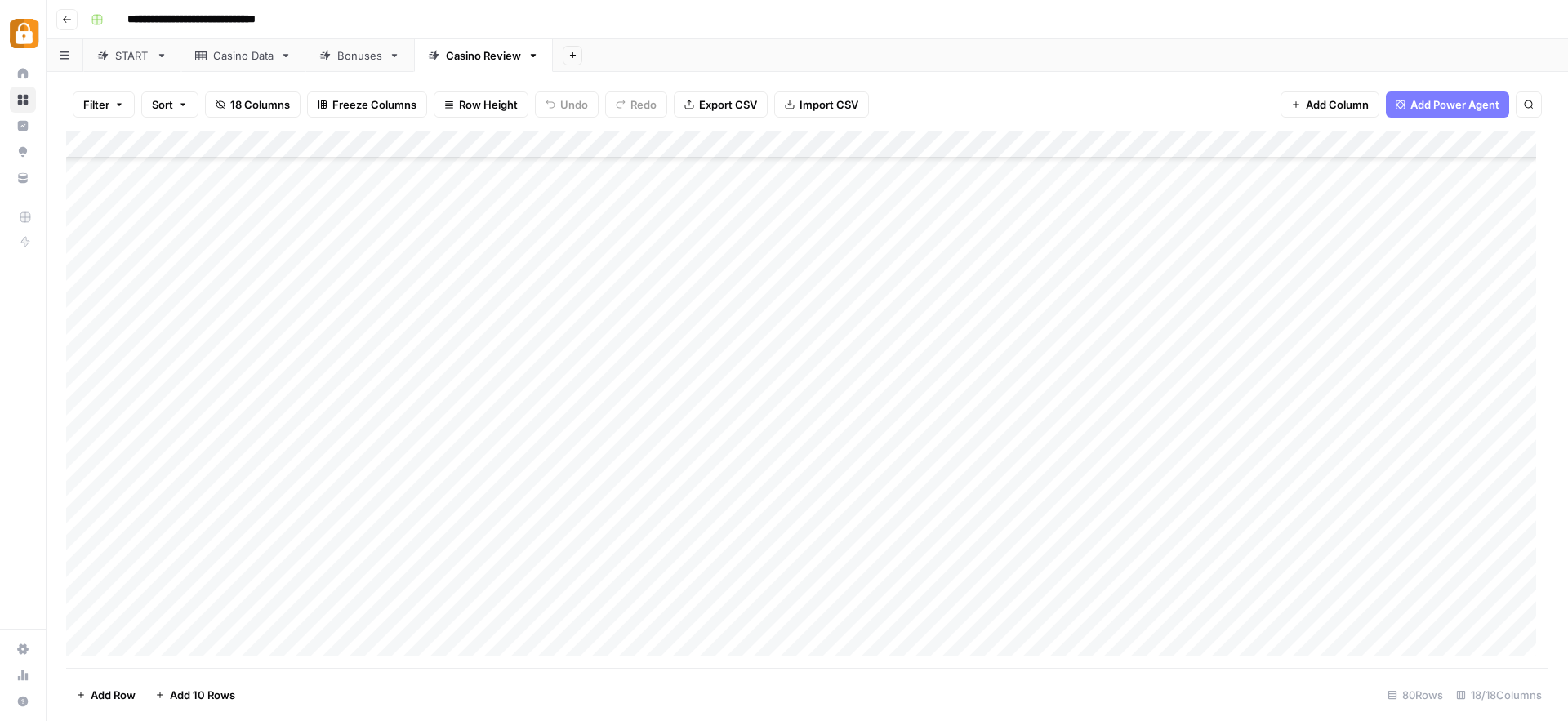
scroll to position [1750, 0]
click at [244, 54] on div "Casino Data" at bounding box center [243, 55] width 61 height 16
click at [187, 620] on div "Add Column" at bounding box center [807, 399] width 1482 height 537
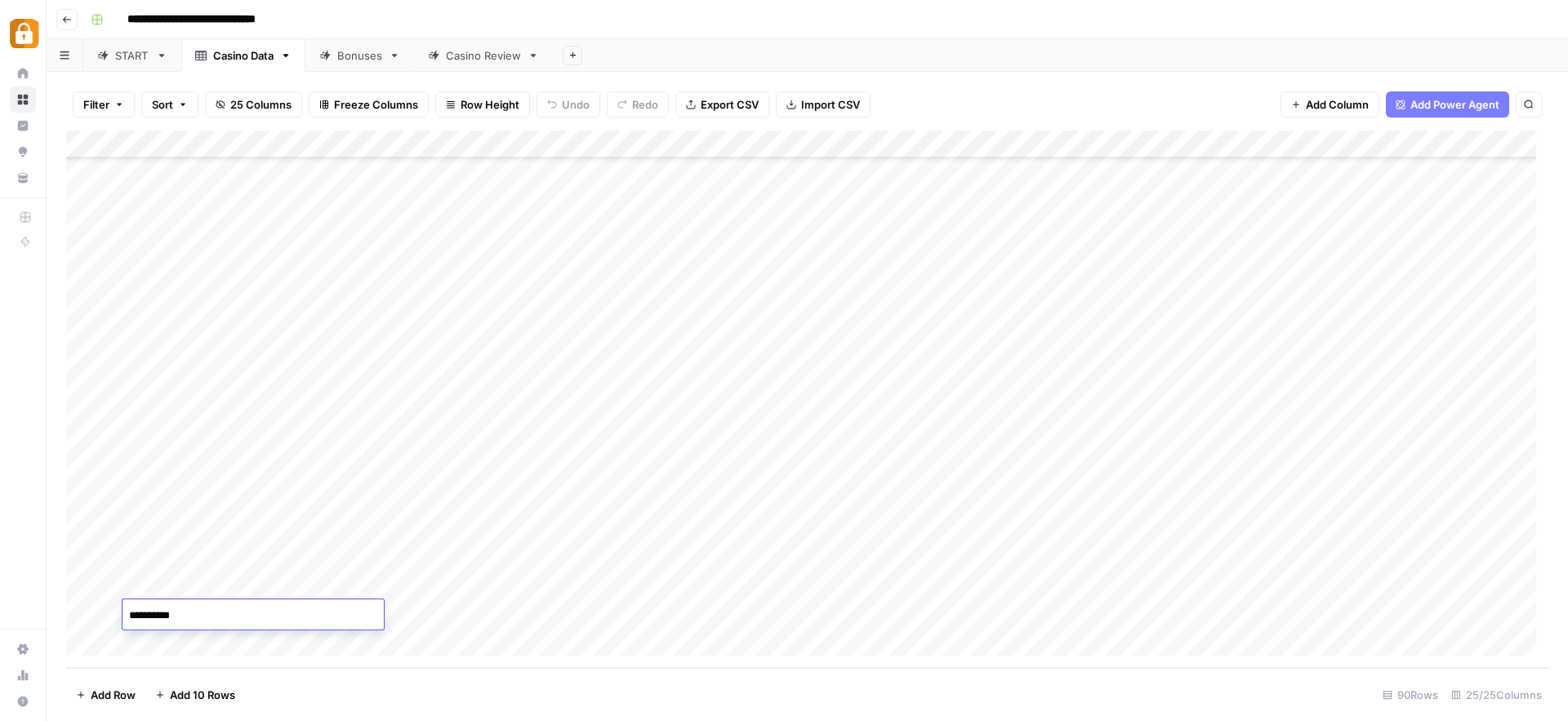
click at [187, 620] on textarea "*********" at bounding box center [253, 616] width 261 height 23
click at [482, 57] on div "Casino Review" at bounding box center [483, 55] width 75 height 16
click at [133, 636] on div "Add Column" at bounding box center [807, 399] width 1482 height 537
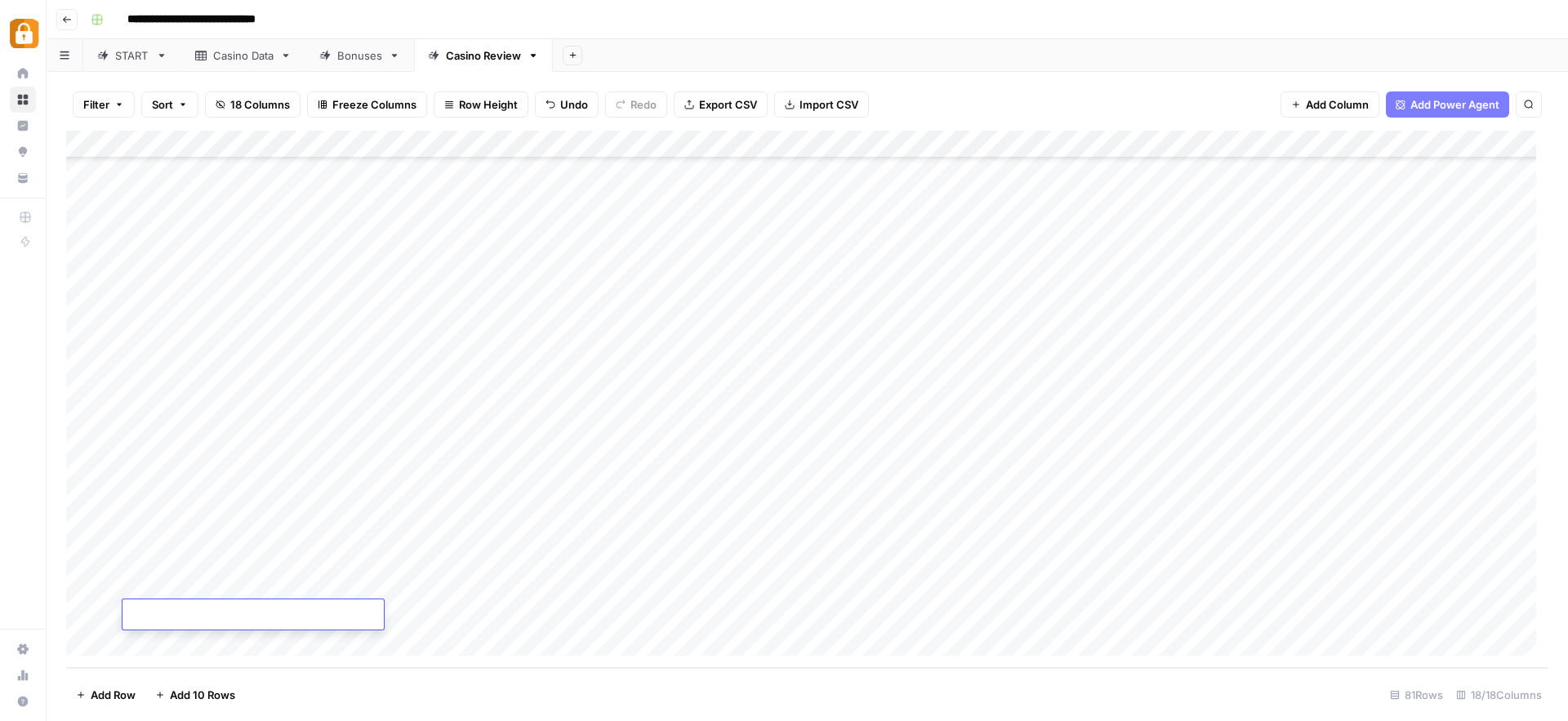
click at [398, 616] on div "Add Column" at bounding box center [807, 399] width 1482 height 537
click at [238, 589] on div "Add Column" at bounding box center [807, 399] width 1482 height 537
drag, startPoint x: 269, startPoint y: 598, endPoint x: 268, endPoint y: 610, distance: 12.0
click at [268, 610] on div "Add Column" at bounding box center [807, 399] width 1482 height 537
click at [556, 614] on div "Add Column" at bounding box center [807, 399] width 1482 height 537
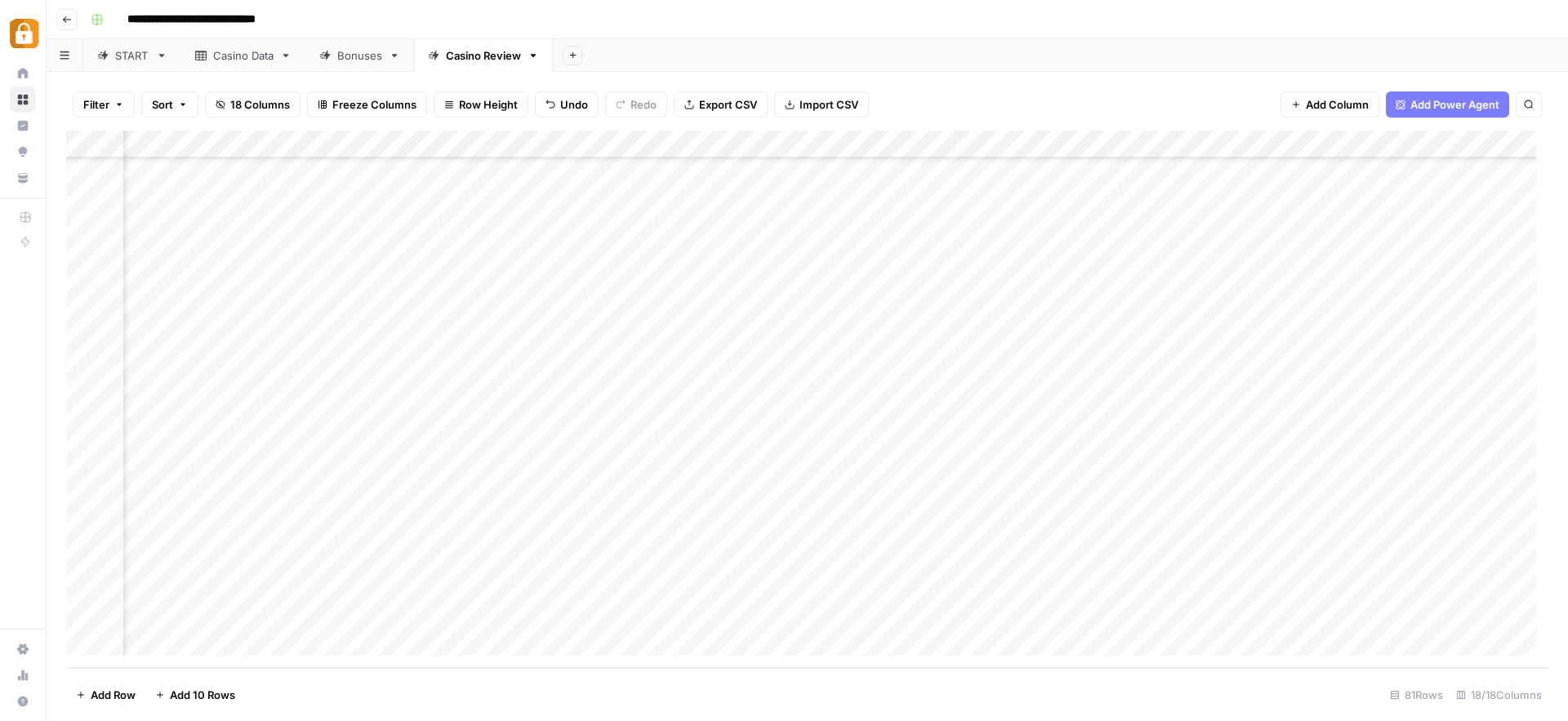
scroll to position [1778, 1905]
click at [1220, 585] on div "Add Column" at bounding box center [807, 399] width 1482 height 537
click at [1227, 556] on div "Add Column" at bounding box center [807, 399] width 1482 height 537
click at [1224, 616] on div "Add Column" at bounding box center [807, 399] width 1482 height 537
click at [250, 54] on div "Casino Data" at bounding box center [243, 55] width 61 height 16
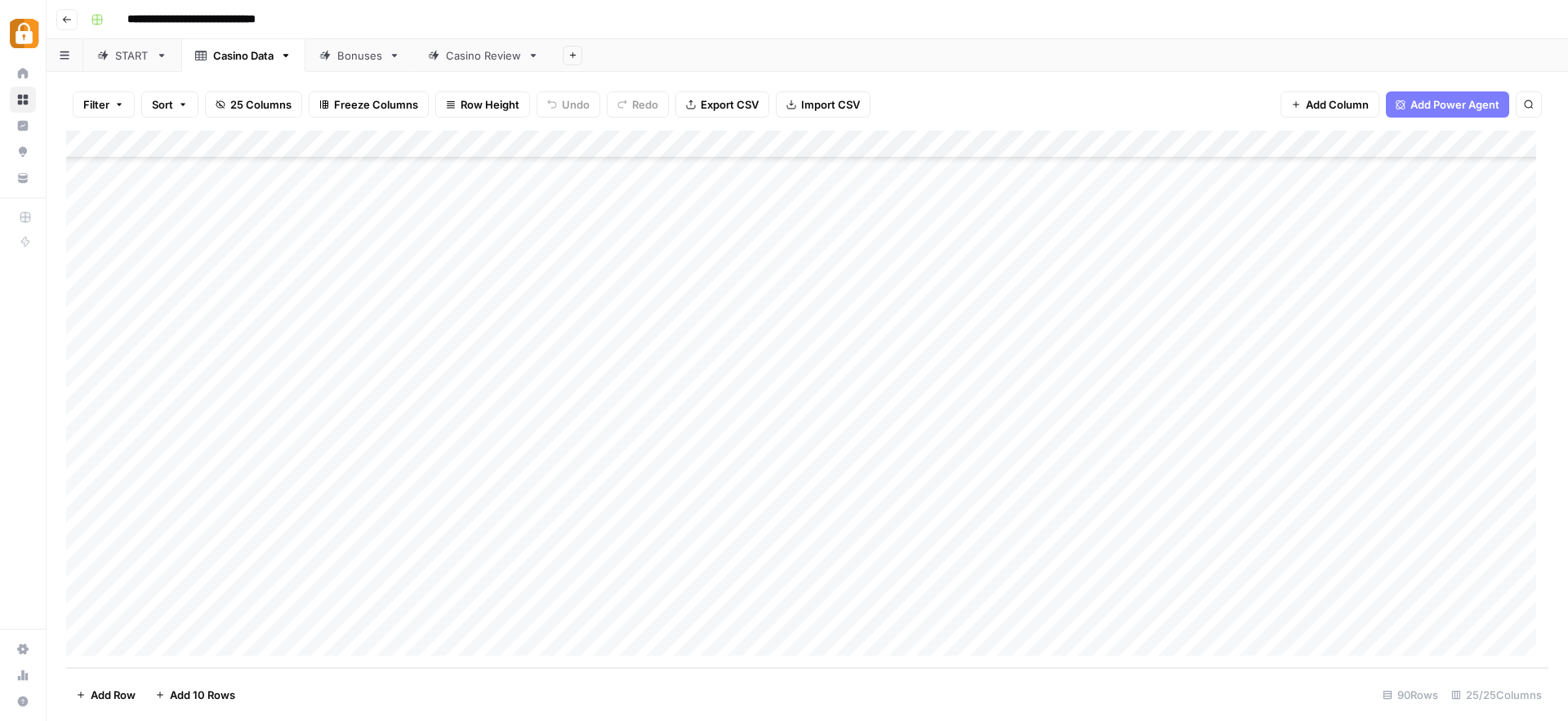
scroll to position [2029, 0]
drag, startPoint x: 80, startPoint y: 587, endPoint x: 102, endPoint y: 609, distance: 31.1
click at [81, 587] on div "Add Column" at bounding box center [807, 399] width 1482 height 537
click at [1445, 593] on div "Add Column" at bounding box center [807, 399] width 1482 height 537
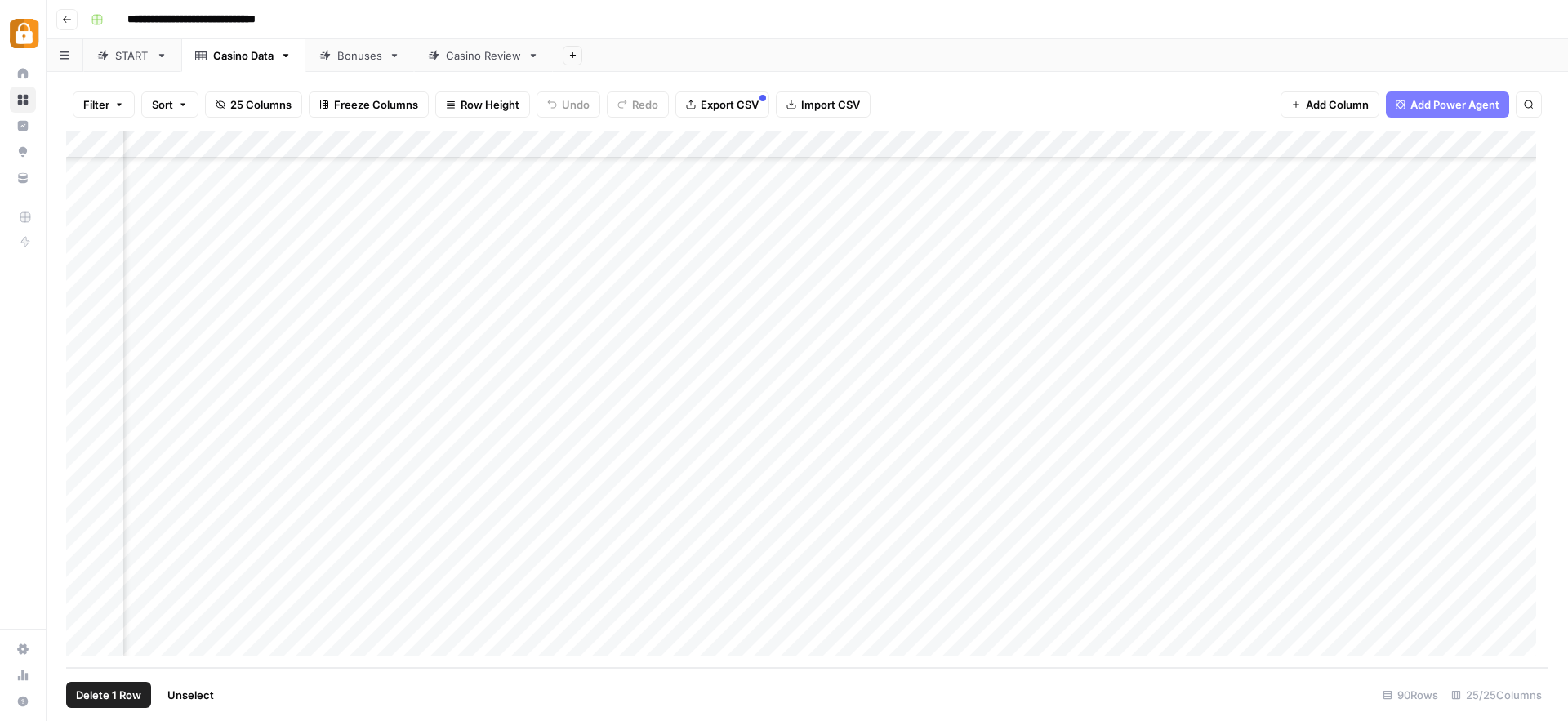
click at [1445, 593] on div "Add Column" at bounding box center [807, 399] width 1482 height 537
drag, startPoint x: 1095, startPoint y: 669, endPoint x: 653, endPoint y: 631, distance: 443.6
click at [653, 631] on div "Filter Sort 25 Columns Freeze Columns Row Height Undo Redo Export CSV Import CS…" at bounding box center [807, 396] width 1522 height 649
click at [87, 559] on div "Add Column" at bounding box center [807, 399] width 1482 height 537
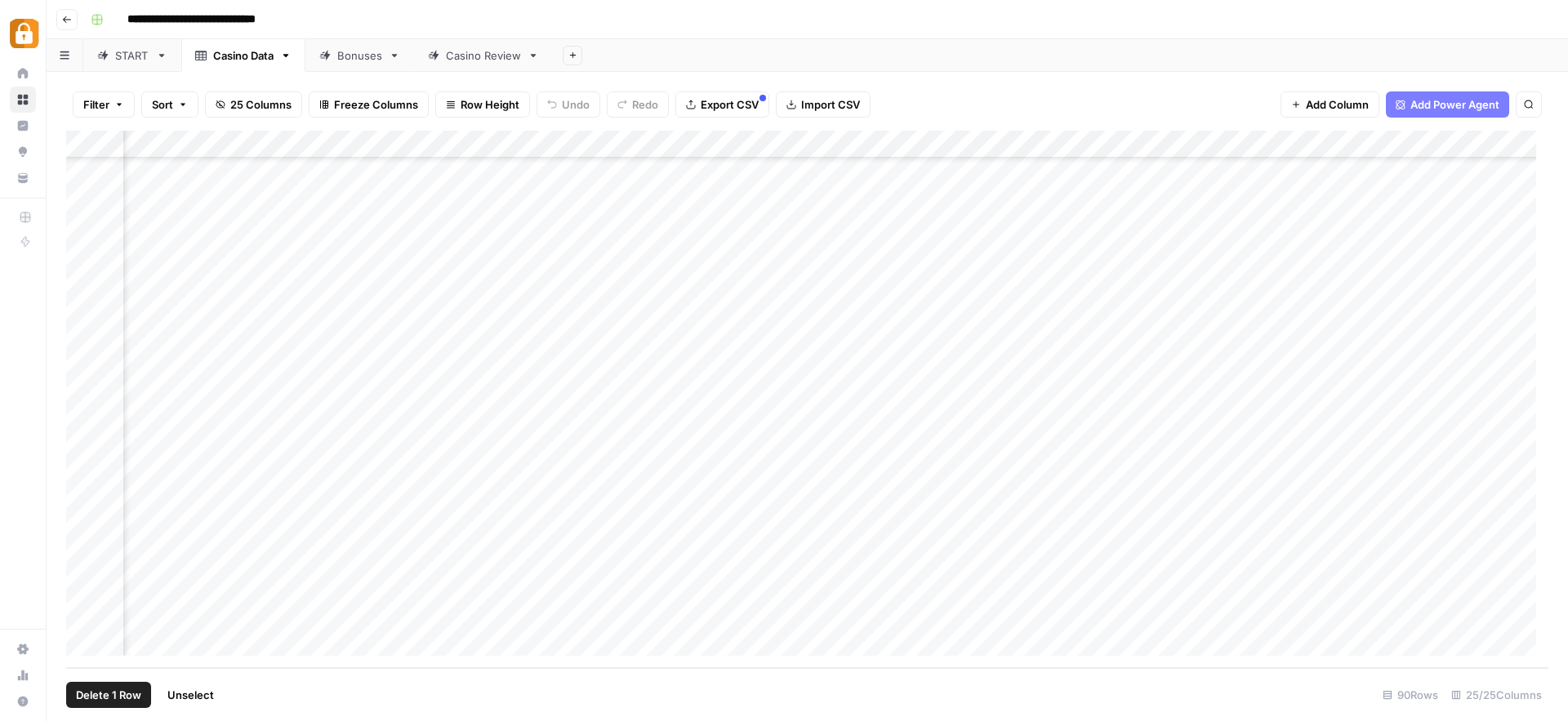
scroll to position [2029, 2238]
